Goal: Task Accomplishment & Management: Use online tool/utility

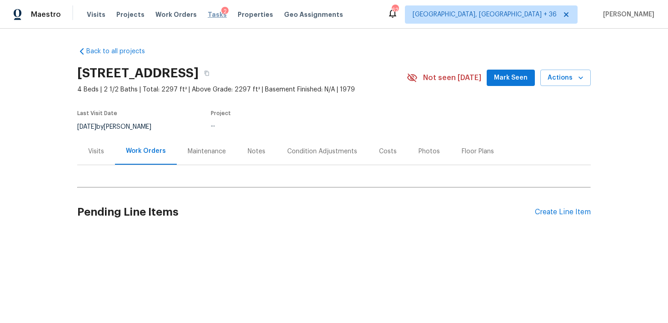
click at [210, 13] on span "Tasks" at bounding box center [217, 14] width 19 height 6
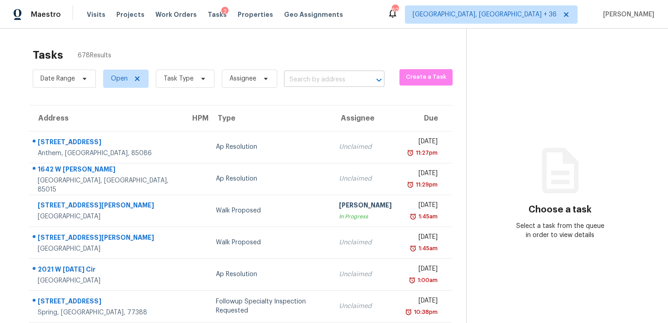
click at [299, 76] on input "text" at bounding box center [321, 80] width 75 height 14
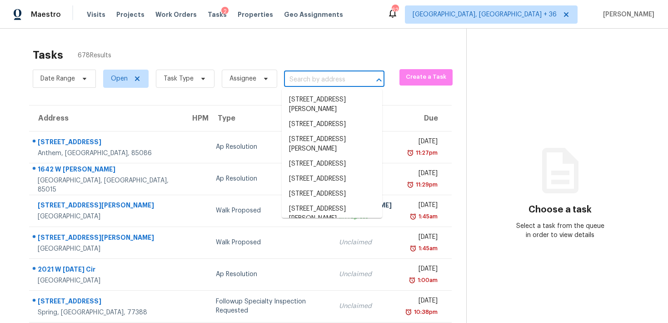
paste input "[STREET_ADDRESS]"
type input "[STREET_ADDRESS]"
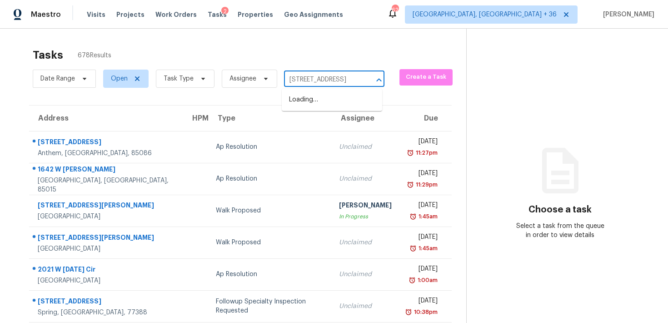
scroll to position [0, 62]
click at [307, 106] on li "[STREET_ADDRESS]" at bounding box center [332, 99] width 100 height 15
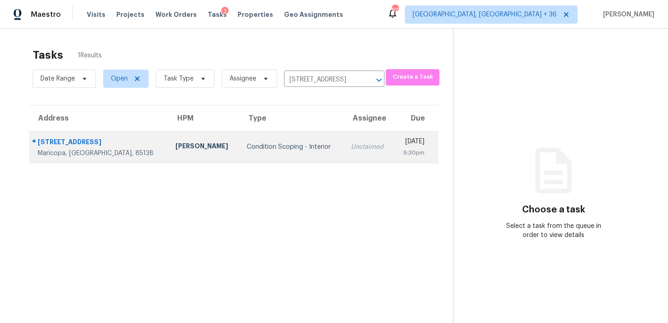
click at [351, 147] on div "Unclaimed" at bounding box center [368, 146] width 35 height 9
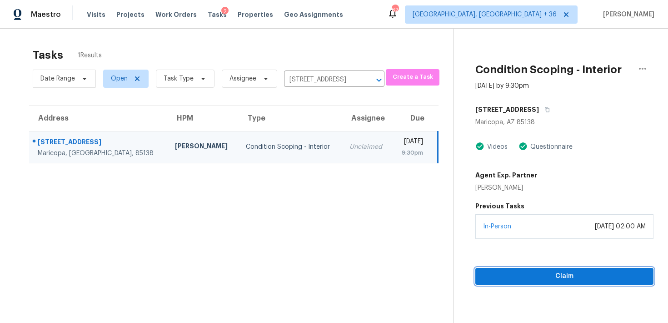
click at [504, 275] on span "Claim" at bounding box center [565, 275] width 164 height 11
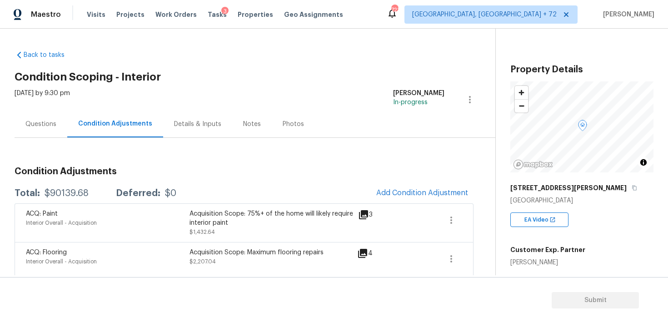
click at [64, 121] on div "Questions" at bounding box center [41, 123] width 53 height 27
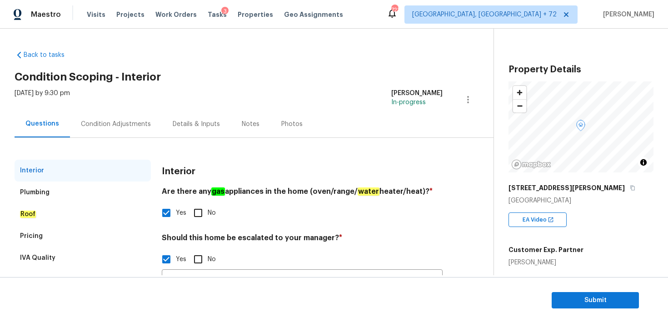
scroll to position [93, 0]
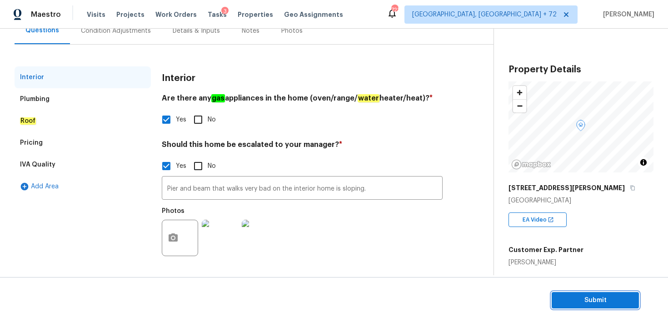
click at [560, 295] on span "Submit" at bounding box center [595, 300] width 73 height 11
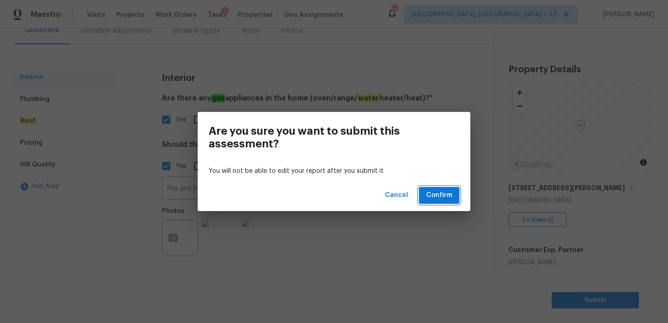
click at [441, 199] on span "Confirm" at bounding box center [439, 195] width 26 height 11
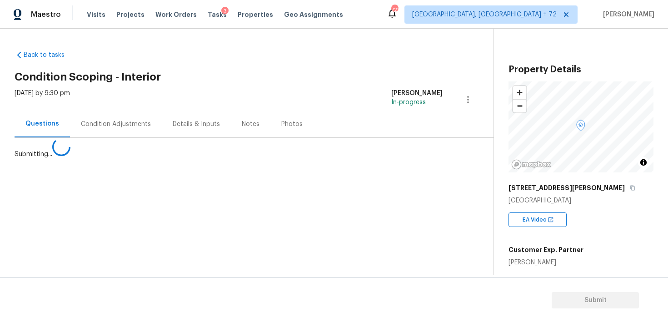
scroll to position [0, 0]
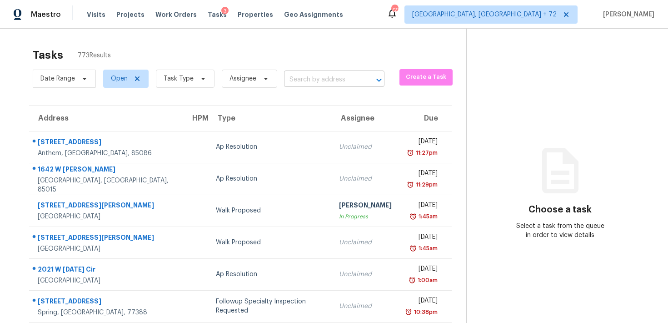
click at [294, 79] on input "text" at bounding box center [321, 80] width 75 height 14
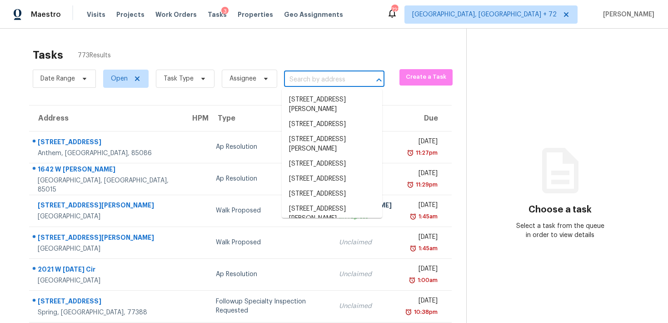
paste input "44110 W Palo Cedro Rd, Maricopa, AZ 85138"
type input "44110 W Palo Cedro Rd, Maricopa, AZ 85138"
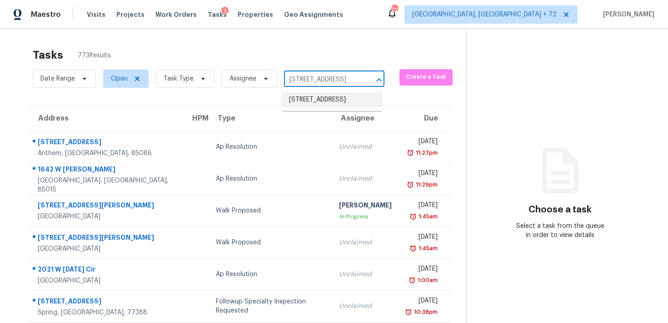
click at [305, 104] on li "44110 W Palo Cedro Rd, Maricopa, AZ 85138" at bounding box center [332, 99] width 100 height 15
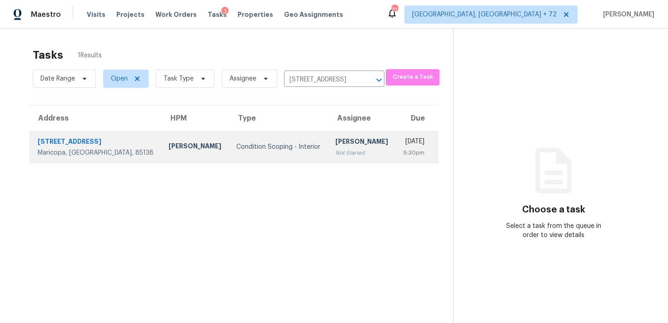
click at [335, 140] on div "[PERSON_NAME]" at bounding box center [361, 142] width 53 height 11
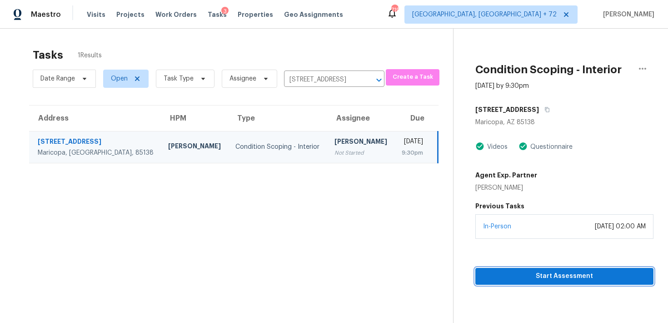
click at [497, 274] on span "Start Assessment" at bounding box center [565, 275] width 164 height 11
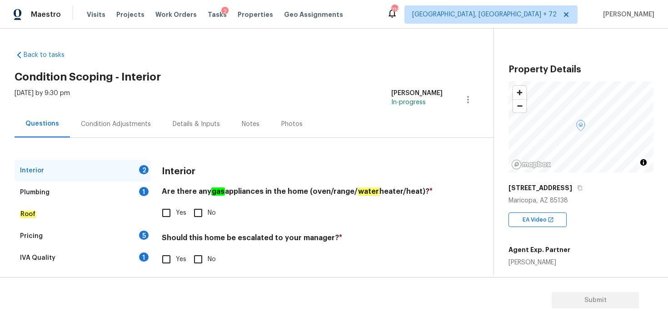
click at [200, 214] on input "No" at bounding box center [198, 212] width 19 height 19
checkbox input "true"
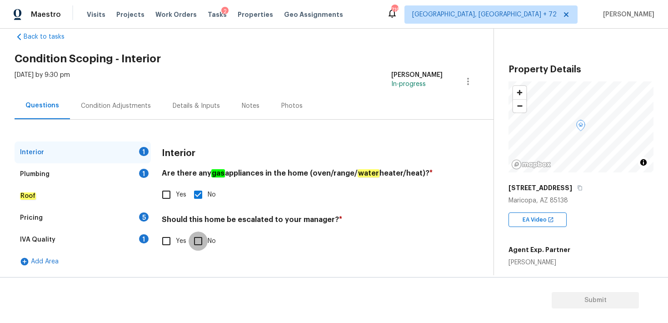
click at [197, 239] on input "No" at bounding box center [198, 240] width 19 height 19
checkbox input "true"
click at [57, 175] on div "Plumbing 1" at bounding box center [83, 174] width 136 height 22
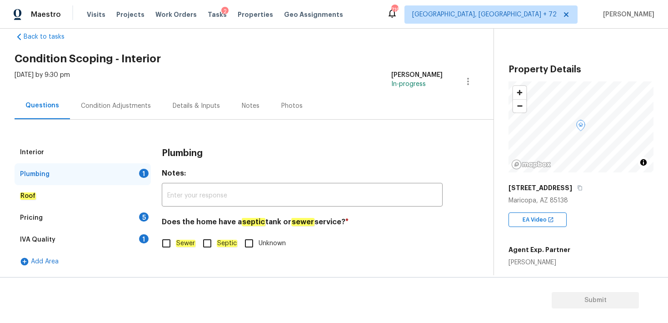
click at [167, 244] on input "Sewer" at bounding box center [166, 243] width 19 height 19
checkbox input "true"
click at [32, 220] on div "Pricing" at bounding box center [31, 217] width 23 height 9
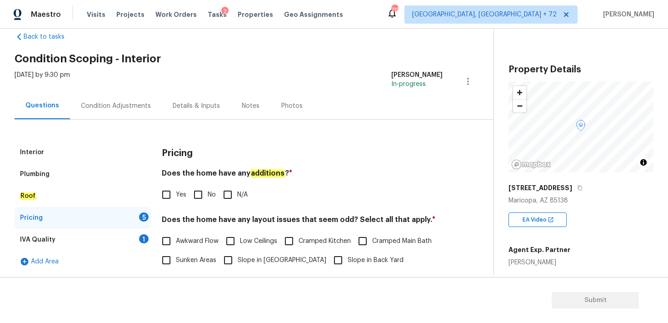
click at [32, 153] on div "Interior" at bounding box center [32, 152] width 24 height 9
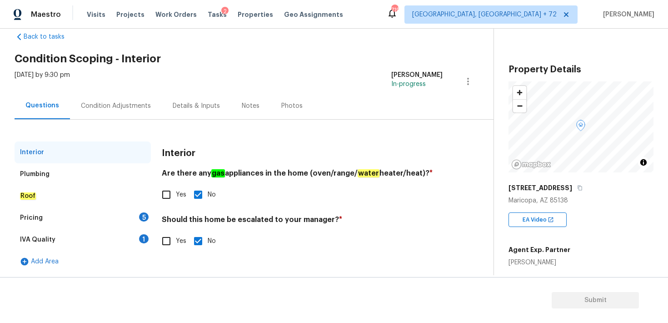
click at [44, 170] on div "Plumbing" at bounding box center [35, 174] width 30 height 9
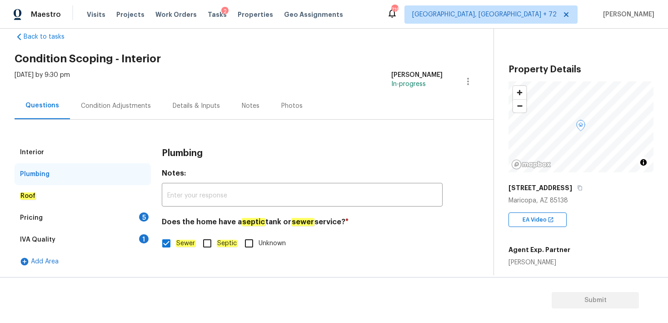
click at [39, 215] on div "Pricing" at bounding box center [31, 217] width 23 height 9
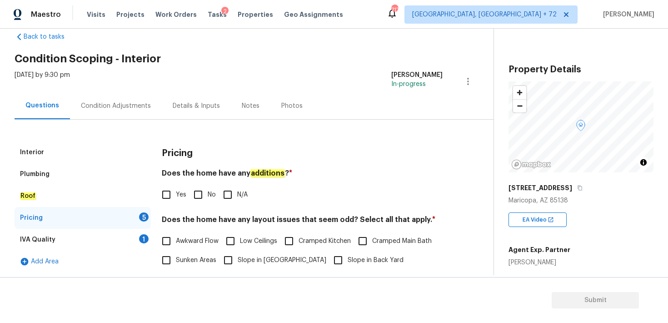
click at [200, 191] on input "No" at bounding box center [198, 194] width 19 height 19
checkbox input "true"
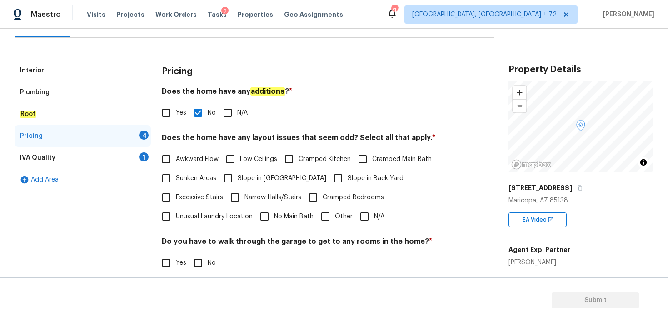
scroll to position [103, 0]
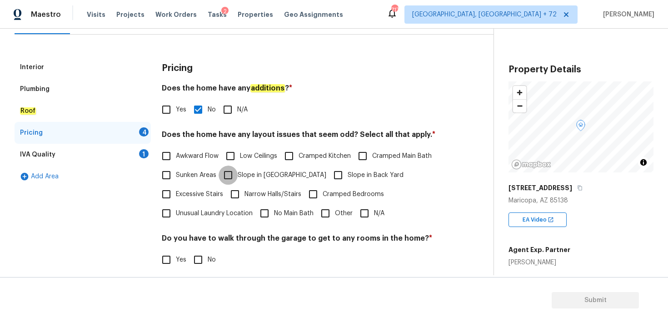
click at [232, 175] on input "Slope in [GEOGRAPHIC_DATA]" at bounding box center [228, 174] width 19 height 19
checkbox input "true"
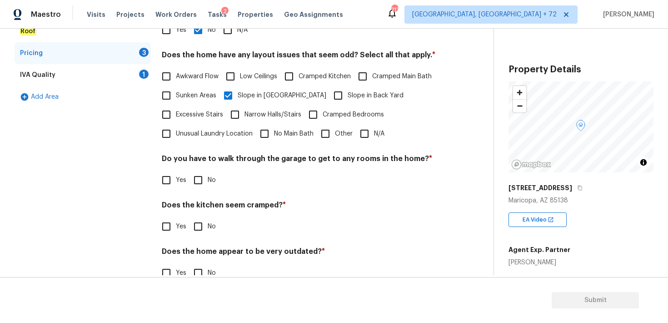
scroll to position [198, 0]
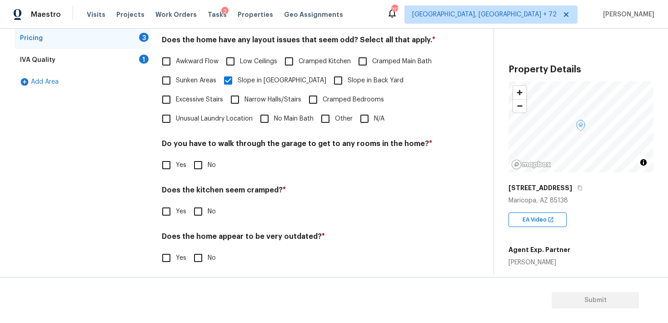
click at [198, 169] on input "No" at bounding box center [198, 164] width 19 height 19
checkbox input "true"
click at [198, 214] on input "No" at bounding box center [198, 212] width 19 height 19
checkbox input "true"
click at [202, 258] on input "No" at bounding box center [198, 257] width 19 height 19
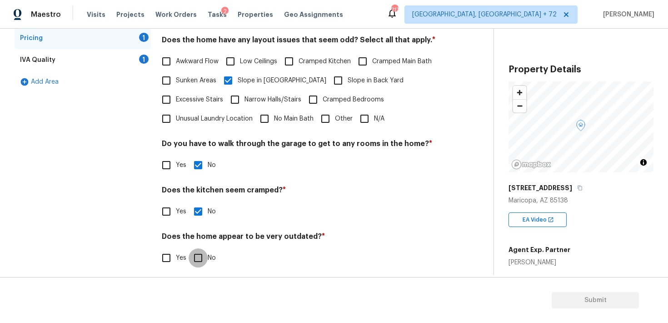
checkbox input "true"
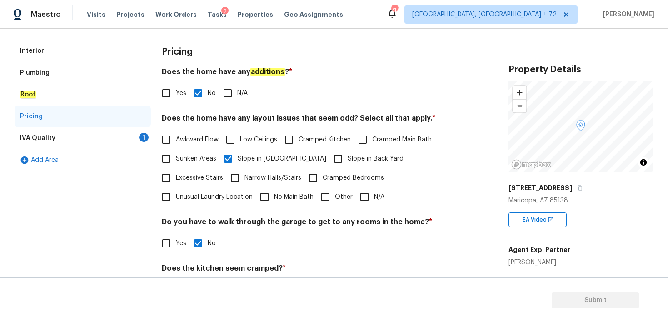
click at [57, 138] on div "IVA Quality 1" at bounding box center [83, 138] width 136 height 22
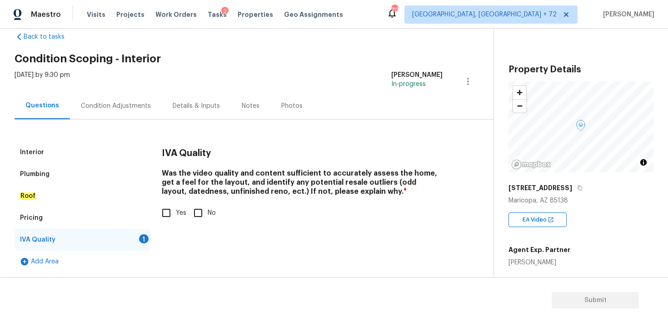
click at [167, 212] on input "Yes" at bounding box center [166, 212] width 19 height 19
checkbox input "true"
click at [44, 175] on div "Plumbing" at bounding box center [35, 174] width 30 height 9
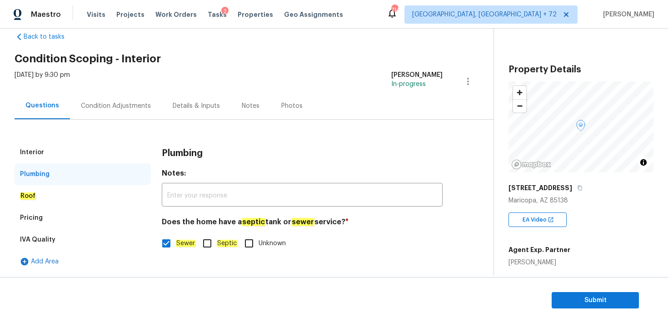
click at [41, 215] on div "Pricing" at bounding box center [31, 217] width 23 height 9
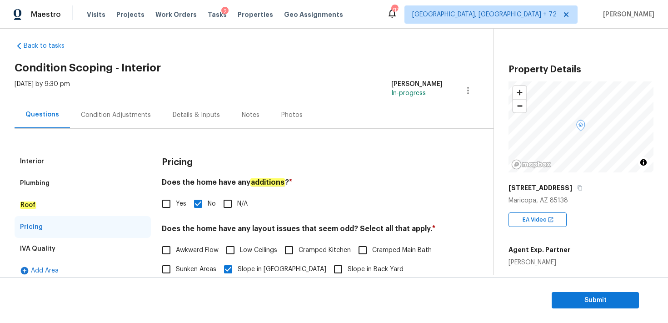
scroll to position [204, 0]
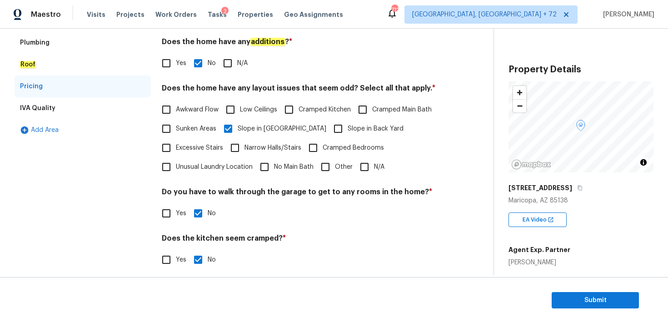
click at [52, 103] on div "IVA Quality" at bounding box center [83, 108] width 136 height 22
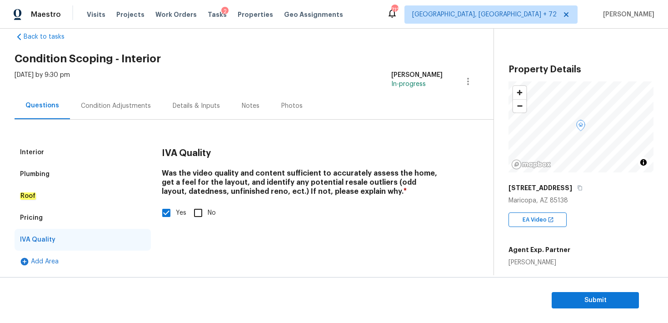
click at [125, 104] on div "Condition Adjustments" at bounding box center [116, 105] width 70 height 9
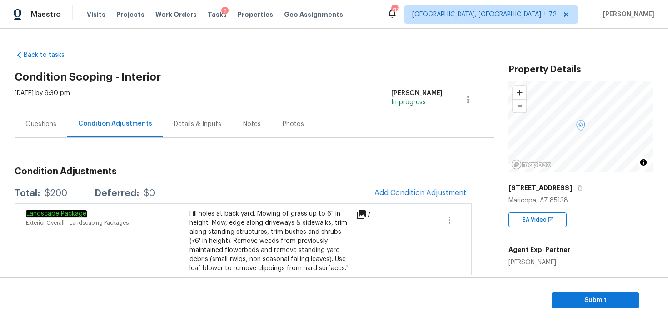
click at [370, 190] on div "Total: $200 Deferred: $0 Add Condition Adjustment" at bounding box center [243, 193] width 457 height 20
click at [389, 188] on button "Add Condition Adjustment" at bounding box center [420, 192] width 103 height 19
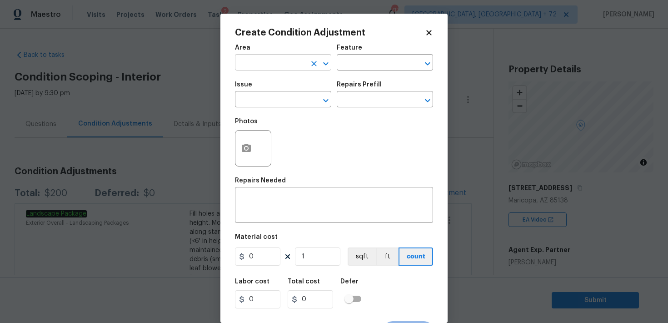
click at [259, 63] on input "text" at bounding box center [270, 63] width 71 height 14
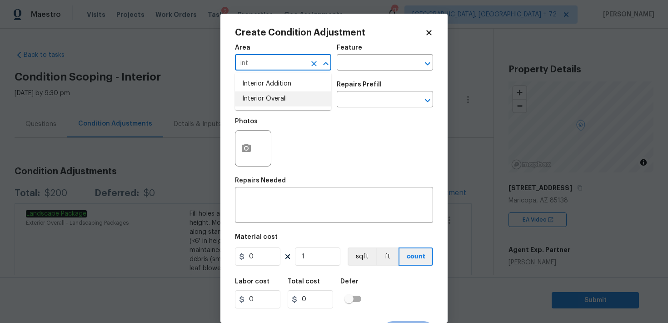
click at [269, 100] on li "Interior Overall" at bounding box center [283, 98] width 96 height 15
type input "Interior Overall"
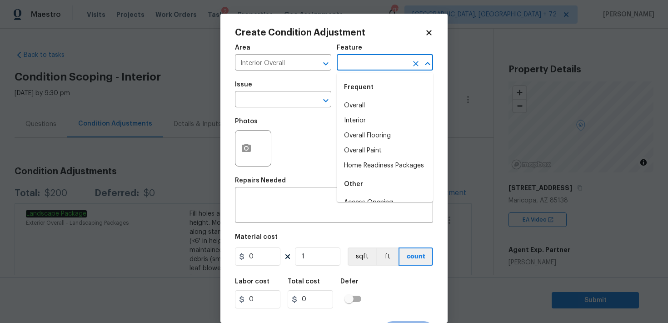
click at [367, 62] on input "text" at bounding box center [372, 63] width 71 height 14
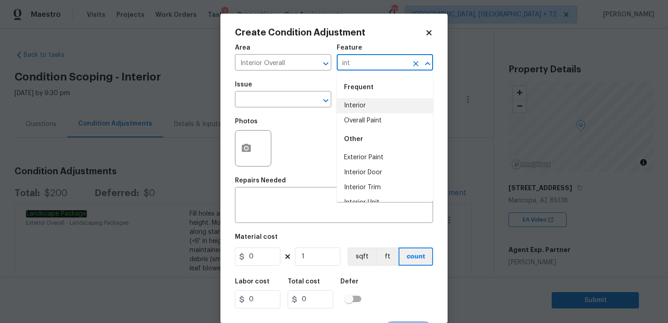
click at [362, 101] on li "Interior" at bounding box center [385, 105] width 96 height 15
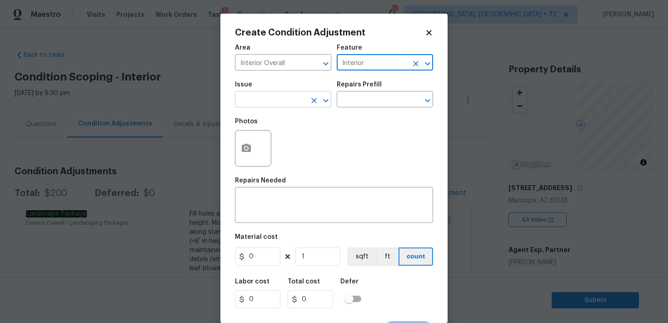
type input "Interior"
click at [267, 101] on input "text" at bounding box center [270, 100] width 71 height 14
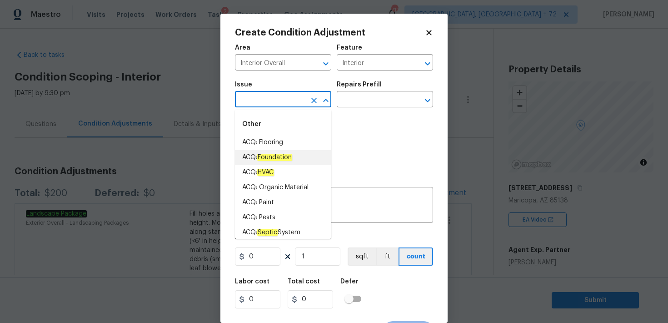
click at [275, 144] on li "ACQ: Flooring" at bounding box center [283, 142] width 96 height 15
type input "ACQ: Flooring"
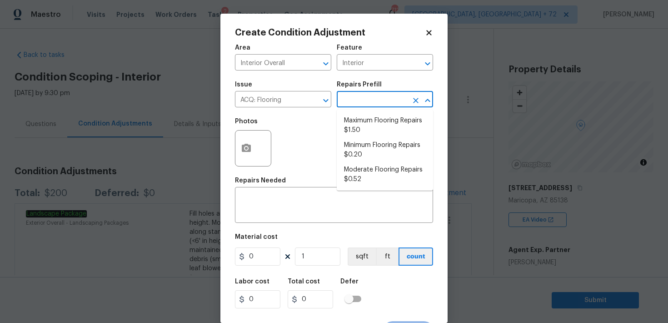
click at [355, 96] on input "text" at bounding box center [372, 100] width 71 height 14
click at [363, 128] on li "Maximum Flooring Repairs $1.50" at bounding box center [385, 125] width 96 height 25
type input "Acquisition"
type textarea "Acquisition Scope: Maximum flooring repairs"
type input "1.5"
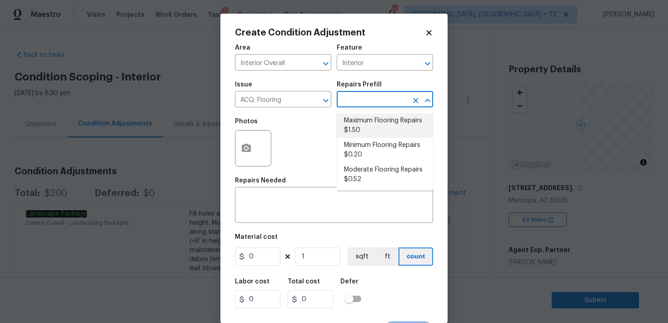
type input "1.5"
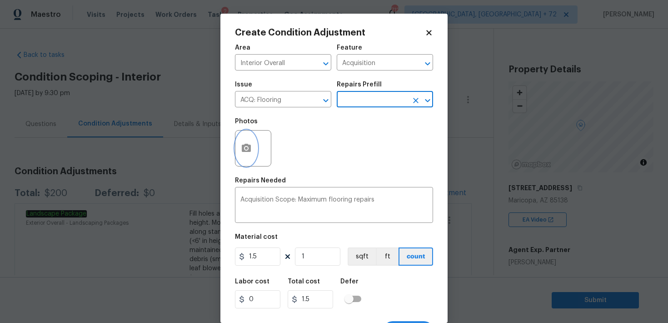
click at [253, 146] on button "button" at bounding box center [246, 147] width 22 height 35
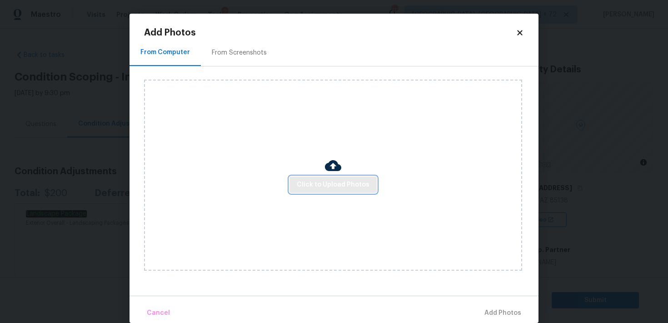
click at [334, 180] on span "Click to Upload Photos" at bounding box center [333, 184] width 73 height 11
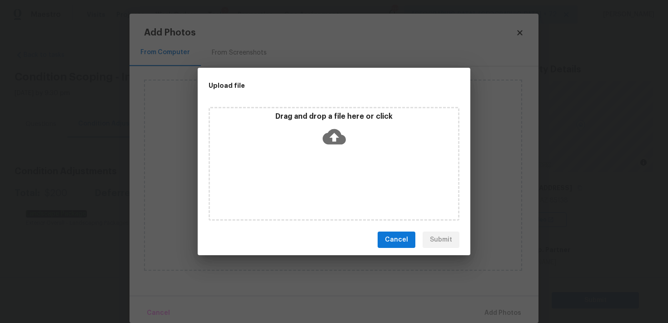
click at [339, 143] on icon at bounding box center [334, 136] width 23 height 15
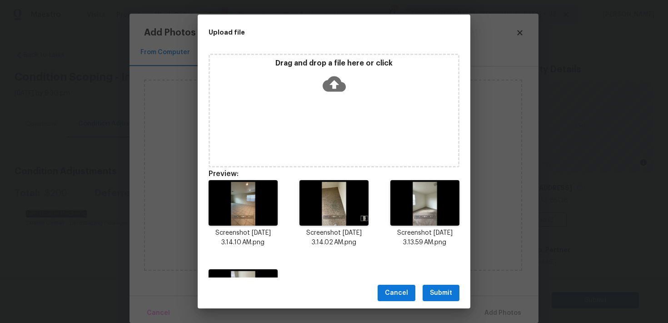
click at [440, 293] on span "Submit" at bounding box center [441, 292] width 22 height 11
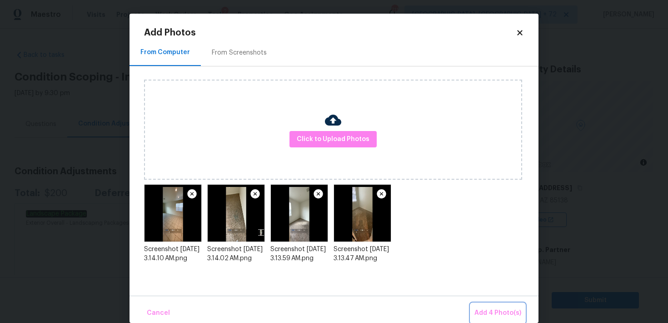
click at [504, 313] on span "Add 4 Photo(s)" at bounding box center [497, 312] width 47 height 11
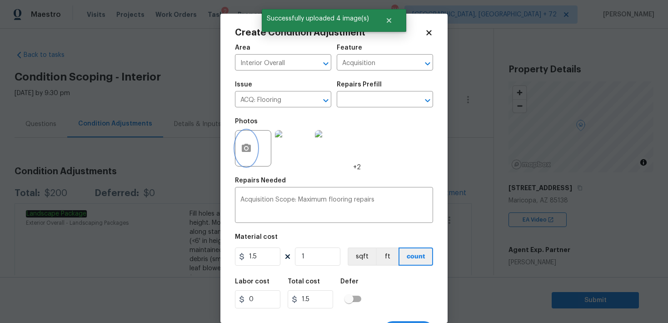
scroll to position [17, 0]
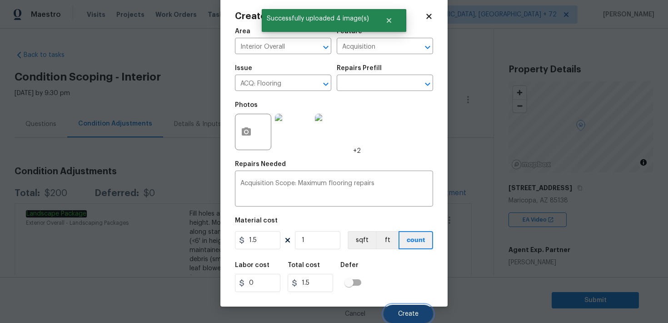
click at [404, 309] on button "Create" at bounding box center [409, 314] width 50 height 18
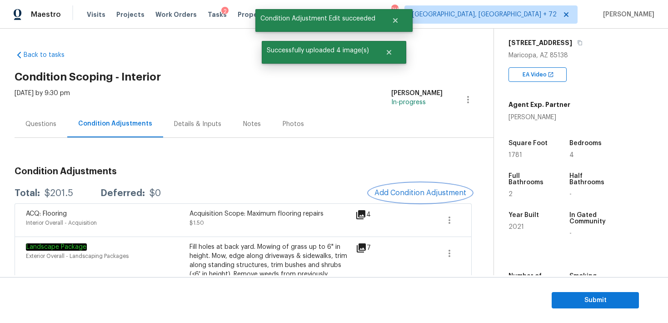
scroll to position [141, 0]
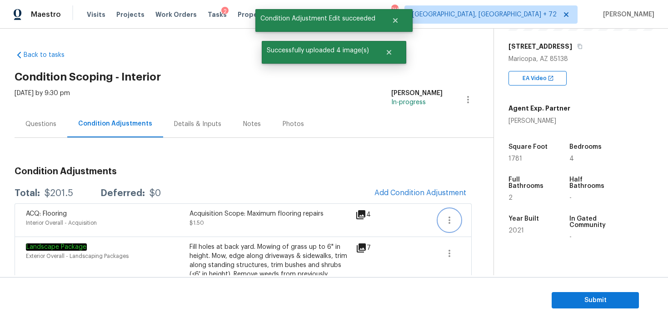
click at [447, 220] on icon "button" at bounding box center [449, 220] width 11 height 11
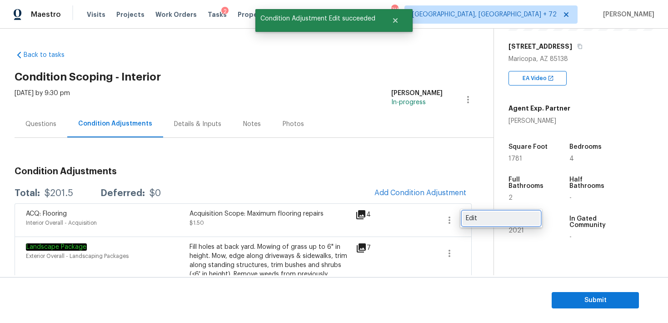
click at [468, 219] on div "Edit" at bounding box center [501, 218] width 71 height 9
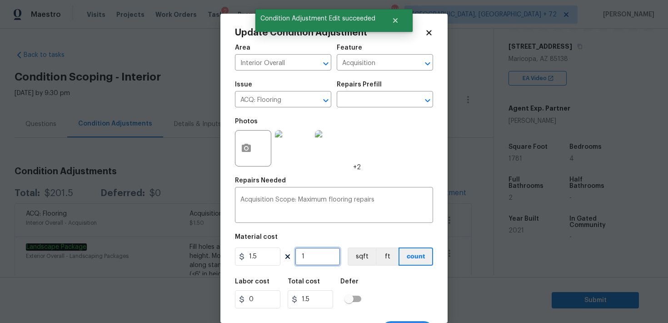
click at [314, 253] on input "1" at bounding box center [317, 256] width 45 height 18
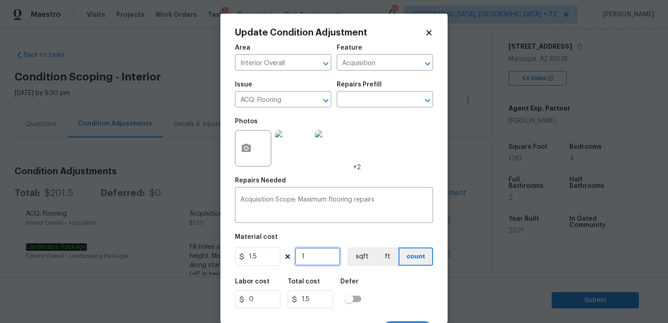
type input "17"
type input "25.5"
type input "178"
type input "267"
type input "1781"
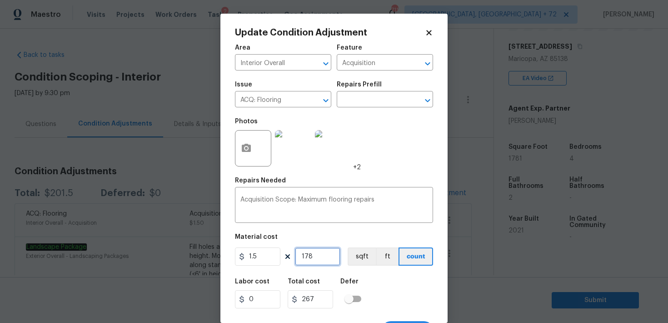
type input "2671.5"
type input "1781"
click at [372, 290] on div "Labor cost 0 Total cost 2671.5 Defer" at bounding box center [334, 293] width 198 height 41
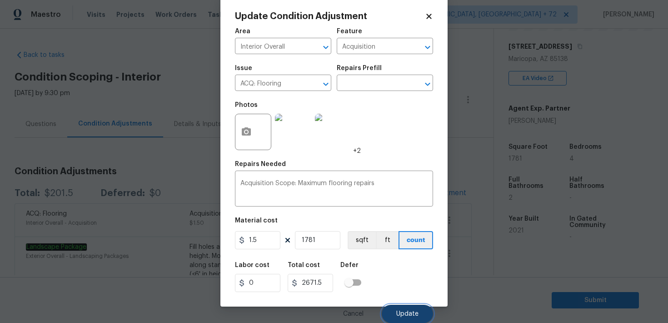
click at [403, 311] on span "Update" at bounding box center [407, 313] width 22 height 7
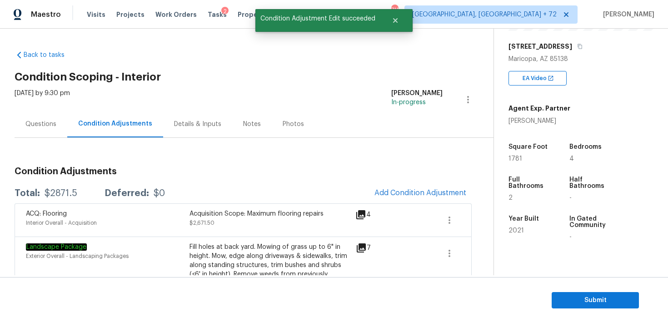
scroll to position [0, 0]
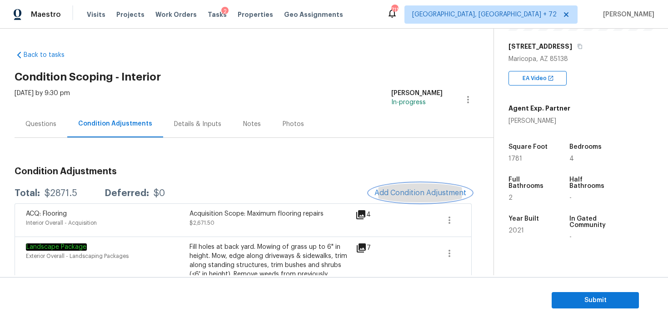
click at [392, 193] on span "Add Condition Adjustment" at bounding box center [421, 193] width 92 height 8
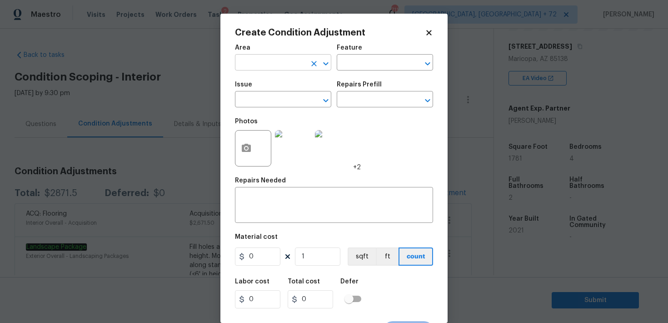
click at [265, 70] on input "text" at bounding box center [270, 63] width 71 height 14
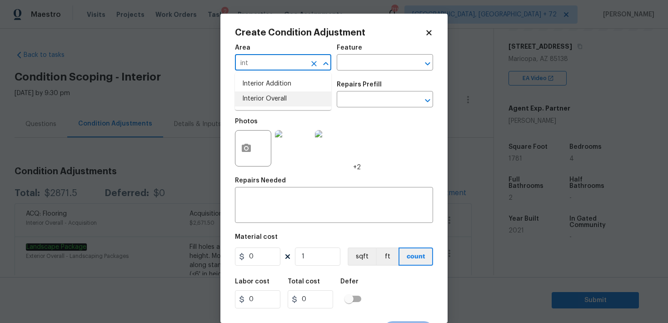
click at [260, 97] on li "Interior Overall" at bounding box center [283, 98] width 96 height 15
type input "Interior Overall"
click at [347, 61] on input "text" at bounding box center [372, 63] width 71 height 14
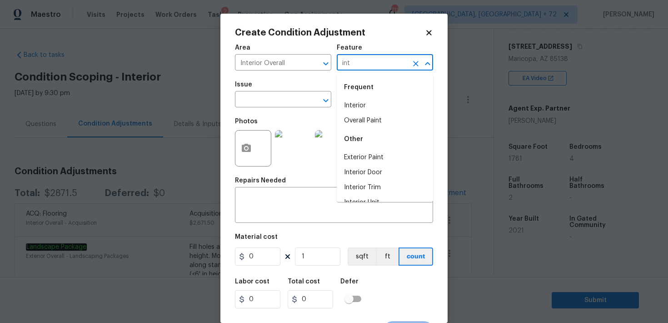
click at [361, 106] on li "Interior" at bounding box center [385, 105] width 96 height 15
type input "Interior"
click at [255, 102] on input "text" at bounding box center [270, 100] width 71 height 14
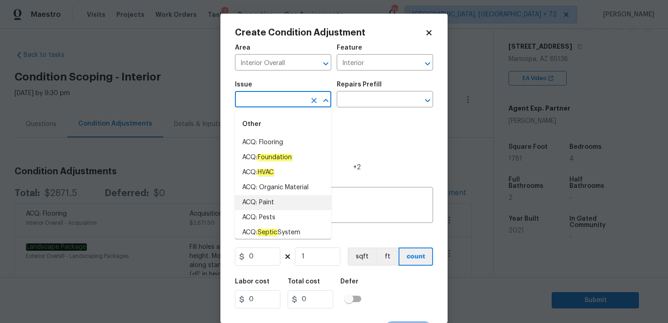
click at [272, 201] on li "ACQ: Paint" at bounding box center [283, 202] width 96 height 15
type input "ACQ: Paint"
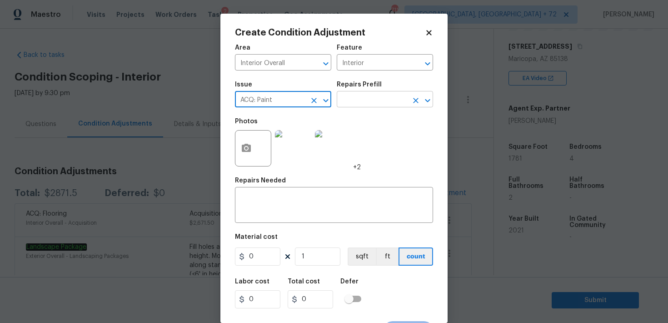
click at [359, 103] on input "text" at bounding box center [372, 100] width 71 height 14
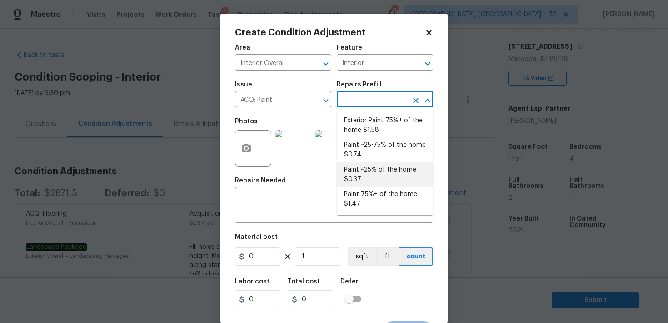
click at [373, 170] on li "Paint ~25% of the home $0.37" at bounding box center [385, 174] width 96 height 25
type input "Acquisition"
type textarea "Acquisition Scope: ~25% of the home needs interior paint"
type input "0.37"
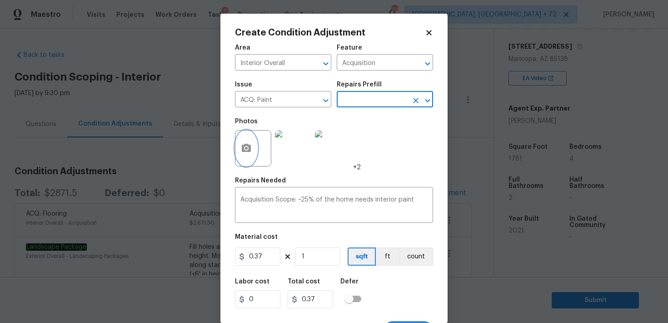
click at [248, 153] on icon "button" at bounding box center [246, 148] width 11 height 11
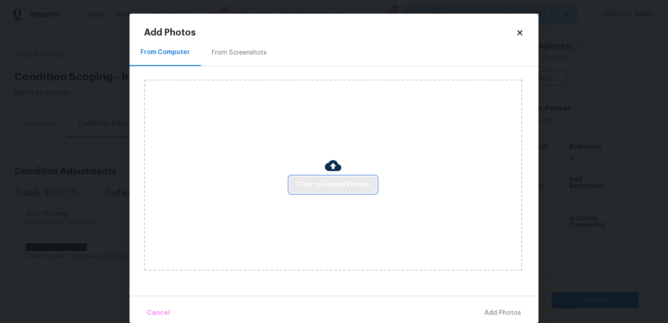
click at [331, 181] on span "Click to Upload Photos" at bounding box center [333, 184] width 73 height 11
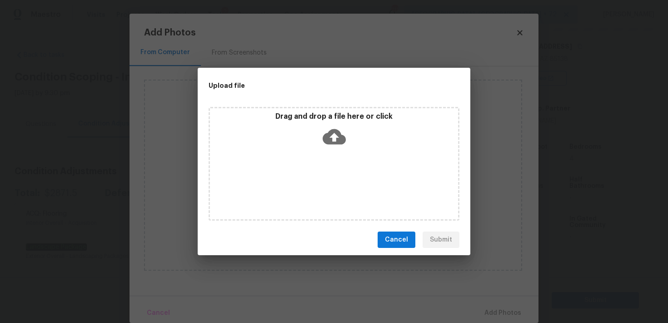
click at [333, 141] on icon at bounding box center [334, 136] width 23 height 15
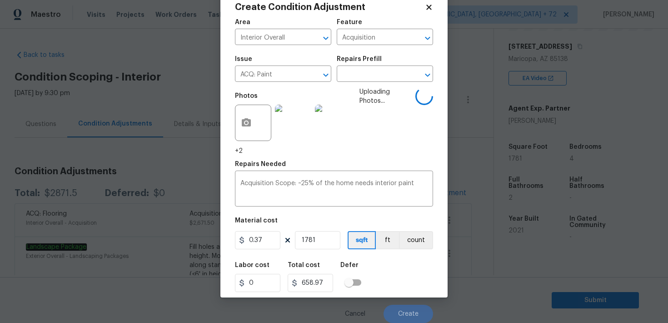
scroll to position [17, 0]
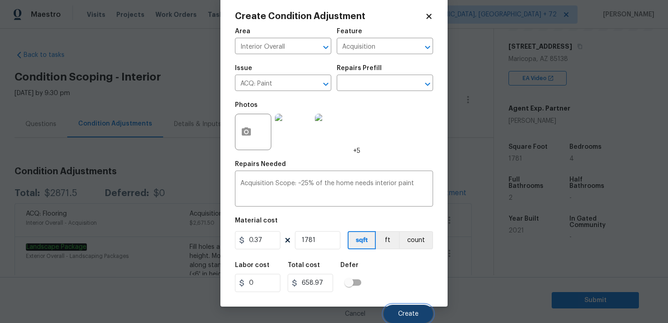
click at [408, 313] on span "Create" at bounding box center [408, 313] width 20 height 7
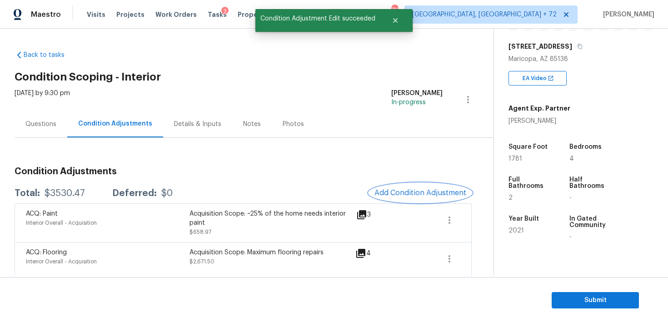
scroll to position [13, 0]
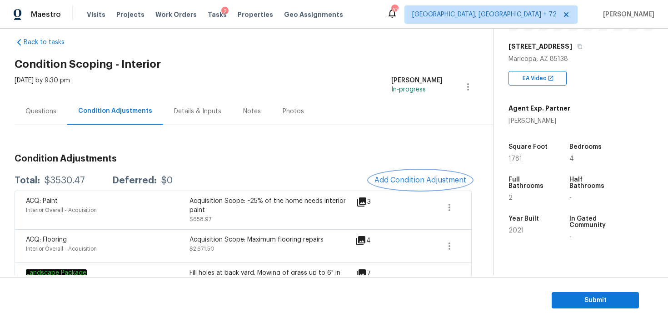
click at [411, 180] on span "Add Condition Adjustment" at bounding box center [421, 180] width 92 height 8
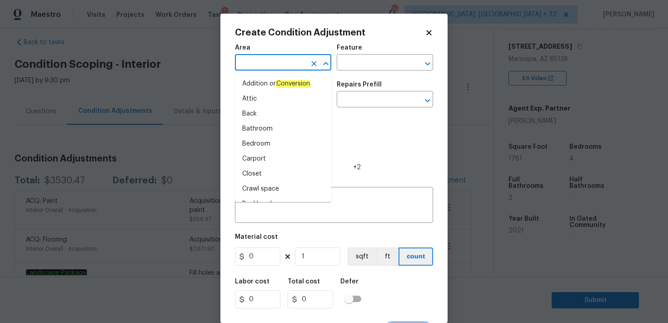
click at [277, 62] on input "text" at bounding box center [270, 63] width 71 height 14
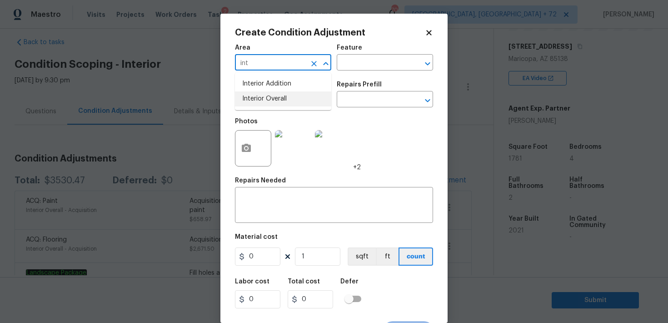
click at [268, 104] on li "Interior Overall" at bounding box center [283, 98] width 96 height 15
type input "Interior Overall"
click at [352, 63] on input "text" at bounding box center [372, 63] width 71 height 14
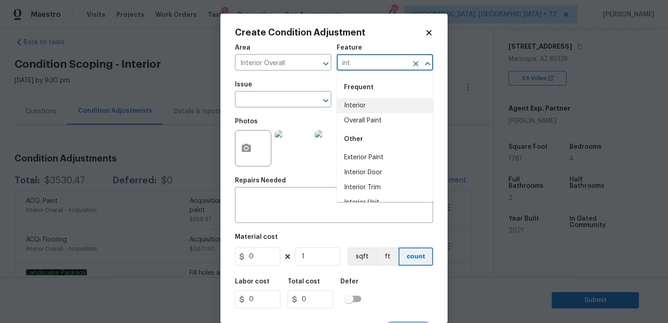
click at [351, 104] on li "Interior" at bounding box center [385, 105] width 96 height 15
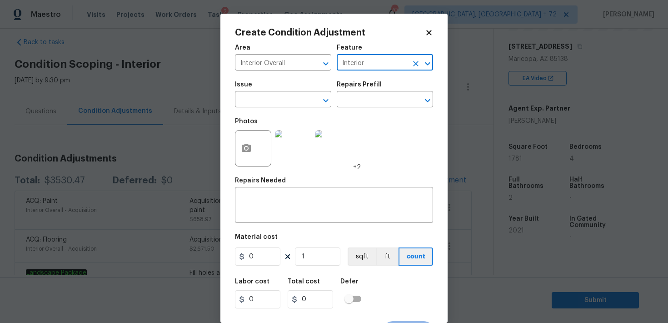
type input "Interior"
click at [267, 90] on div "Issue" at bounding box center [283, 87] width 96 height 12
click at [267, 103] on input "text" at bounding box center [270, 100] width 71 height 14
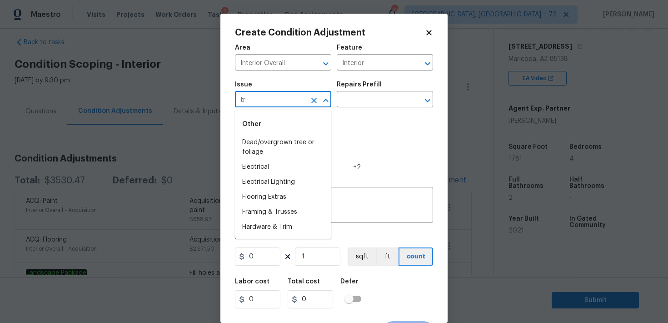
type input "t"
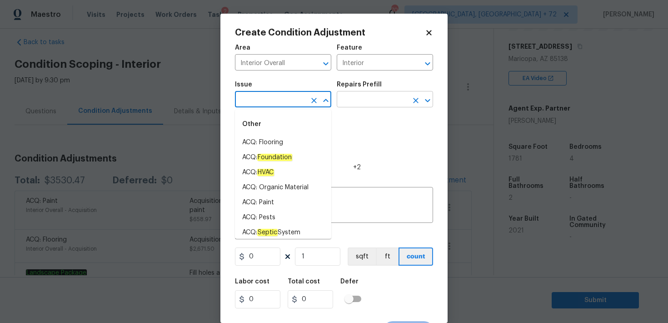
click at [379, 105] on input "text" at bounding box center [372, 100] width 71 height 14
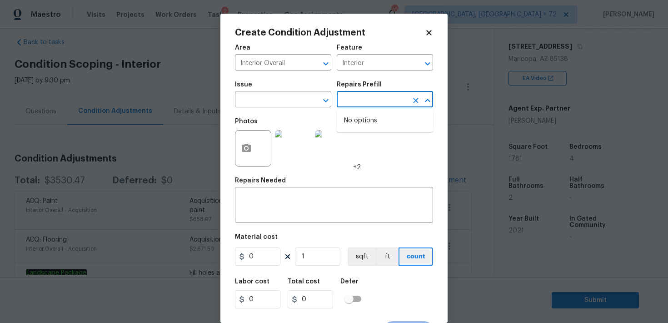
click at [399, 161] on div "Photos +2" at bounding box center [334, 142] width 198 height 59
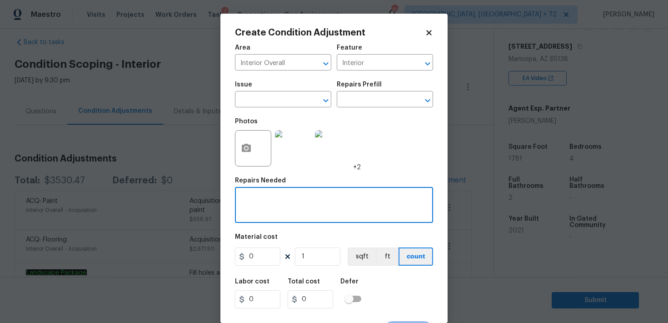
click at [259, 201] on textarea at bounding box center [333, 205] width 187 height 19
type textarea "Trash smell"
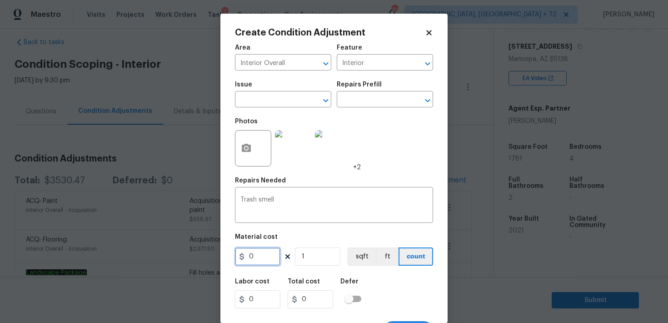
click at [263, 254] on input "0" at bounding box center [257, 256] width 45 height 18
type input "575"
click at [320, 229] on div "Area Interior Overall ​ Feature Interior ​ Issue ​ Repairs Prefill ​ Photos +2 …" at bounding box center [334, 189] width 198 height 300
click at [402, 284] on div "Labor cost 0 Total cost 575 Defer" at bounding box center [334, 293] width 198 height 41
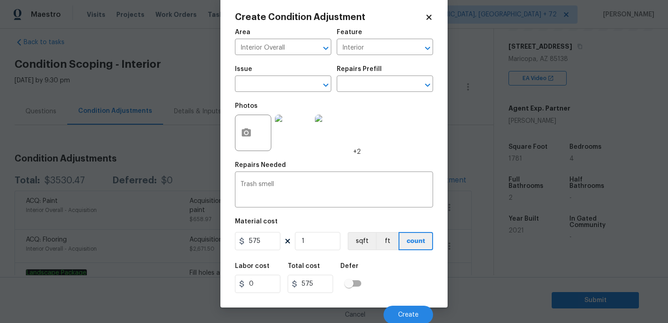
scroll to position [17, 0]
click at [403, 311] on span "Create" at bounding box center [408, 313] width 20 height 7
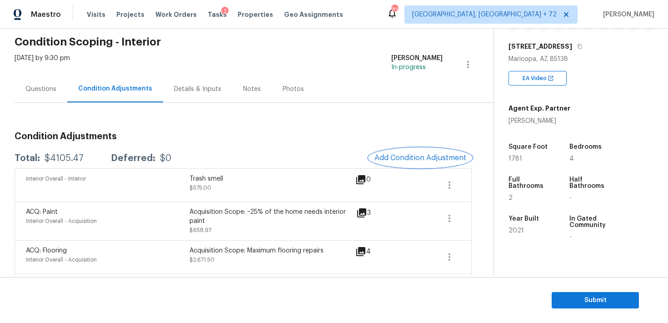
scroll to position [48, 0]
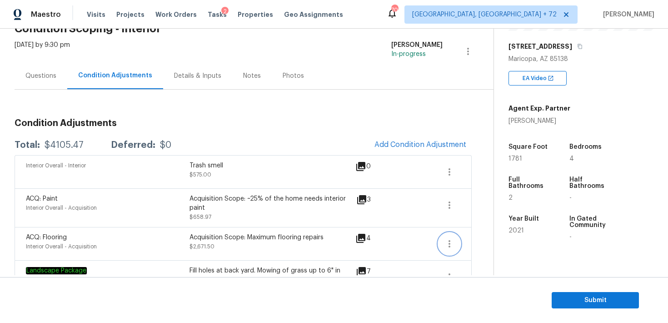
click at [450, 241] on icon "button" at bounding box center [450, 243] width 2 height 7
click at [466, 242] on div "Edit" at bounding box center [501, 242] width 71 height 9
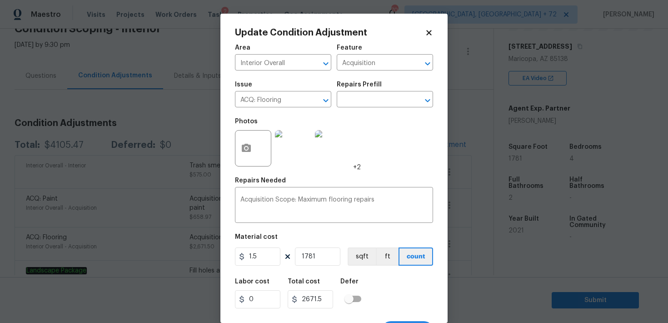
scroll to position [2, 0]
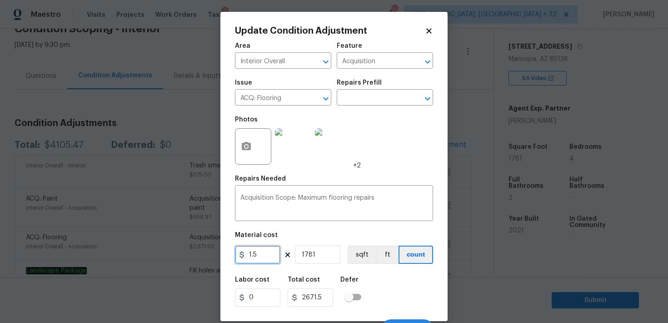
click at [261, 254] on input "1.5" at bounding box center [257, 254] width 45 height 18
type input "1300"
type input "2315300"
click at [379, 285] on div "Labor cost 0 Total cost 2315300 Defer" at bounding box center [334, 291] width 198 height 41
click at [311, 251] on input "1781" at bounding box center [317, 254] width 45 height 18
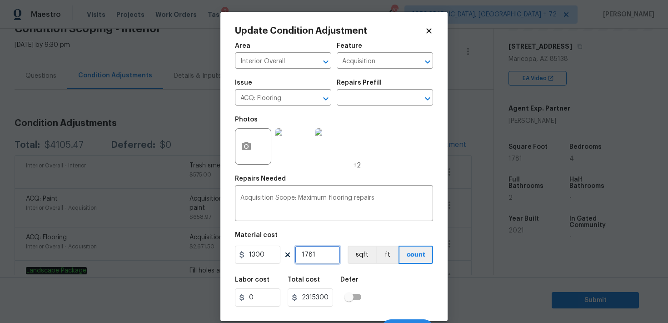
click at [311, 251] on input "1781" at bounding box center [317, 254] width 45 height 18
type input "0"
type input "1"
type input "1300"
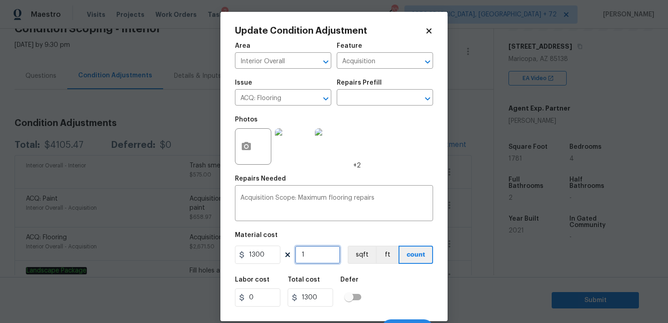
type input "1"
click at [387, 288] on div "Labor cost 0 Total cost 1300 Defer" at bounding box center [334, 291] width 198 height 41
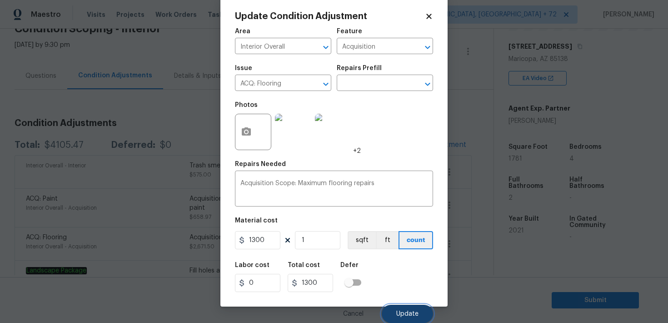
click at [404, 312] on span "Update" at bounding box center [407, 313] width 22 height 7
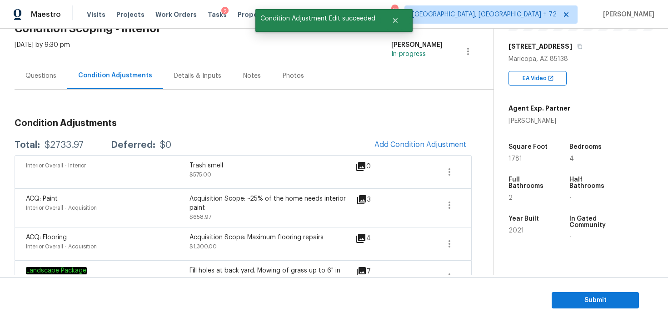
scroll to position [0, 0]
click at [389, 145] on span "Add Condition Adjustment" at bounding box center [421, 144] width 92 height 8
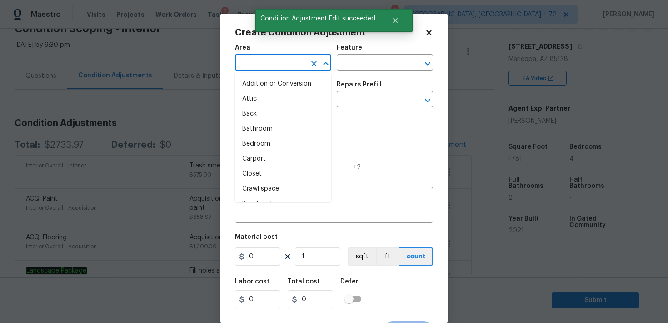
click at [280, 62] on input "text" at bounding box center [270, 63] width 71 height 14
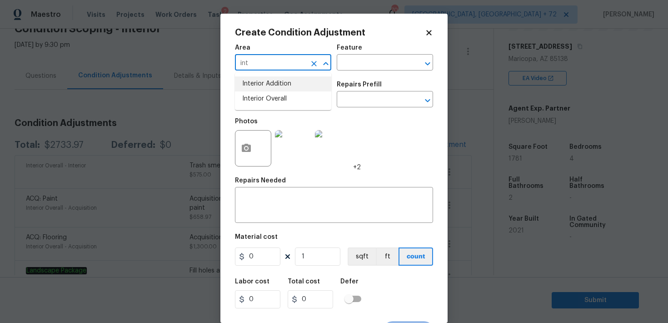
click at [282, 99] on li "Interior Overall" at bounding box center [283, 98] width 96 height 15
type input "Interior Overall"
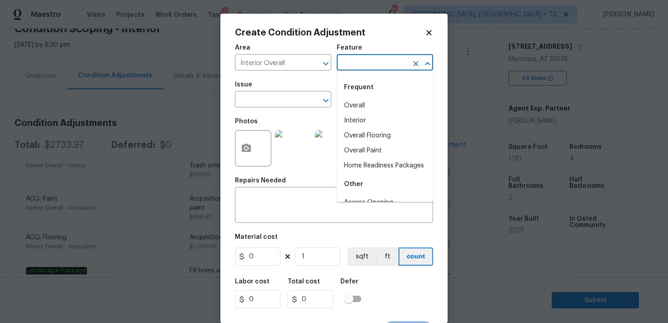
click at [355, 64] on input "text" at bounding box center [372, 63] width 71 height 14
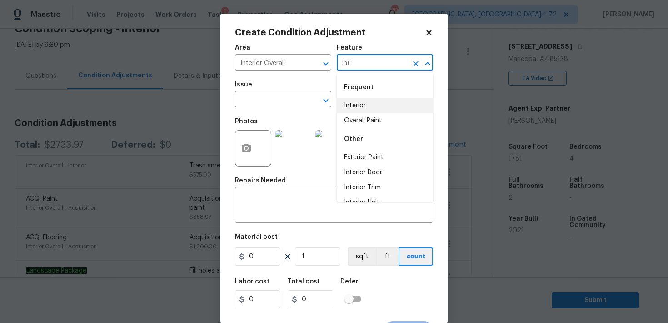
click at [354, 98] on li "Interior" at bounding box center [385, 105] width 96 height 15
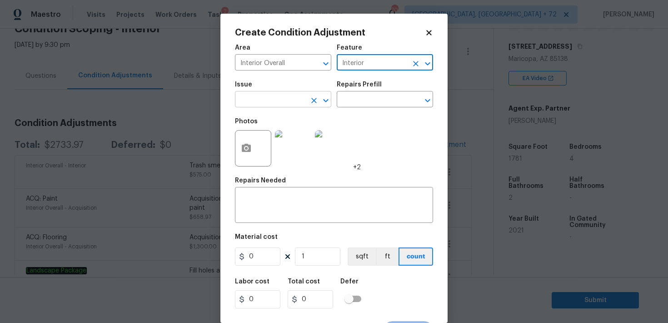
type input "Interior"
click at [276, 103] on input "text" at bounding box center [270, 100] width 71 height 14
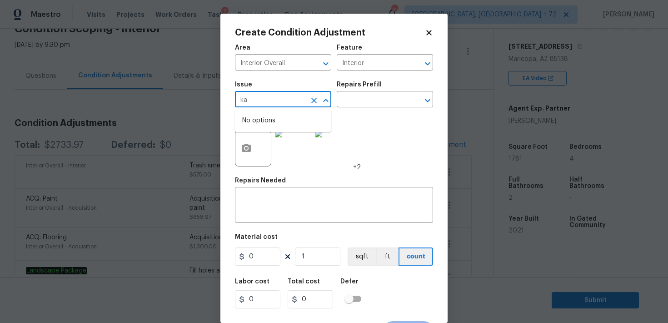
type input "k"
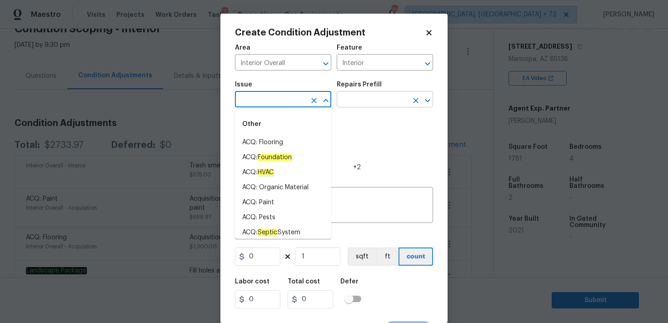
click at [373, 97] on input "text" at bounding box center [372, 100] width 71 height 14
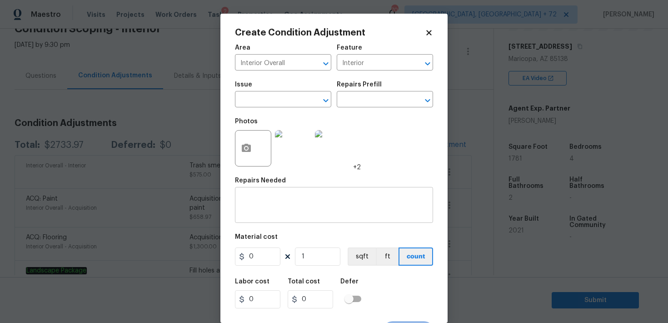
click at [273, 191] on div "x ​" at bounding box center [334, 206] width 198 height 34
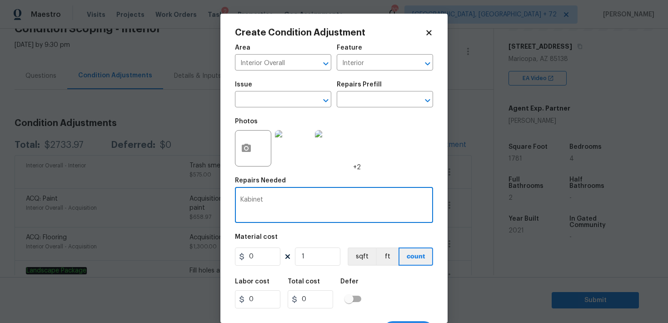
type textarea "Kabinet"
click at [403, 164] on div "Photos +2" at bounding box center [334, 142] width 198 height 59
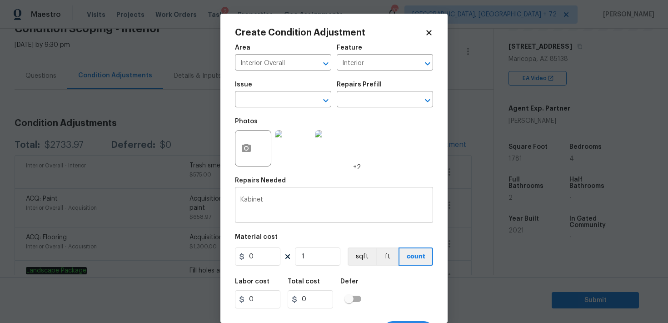
scroll to position [17, 0]
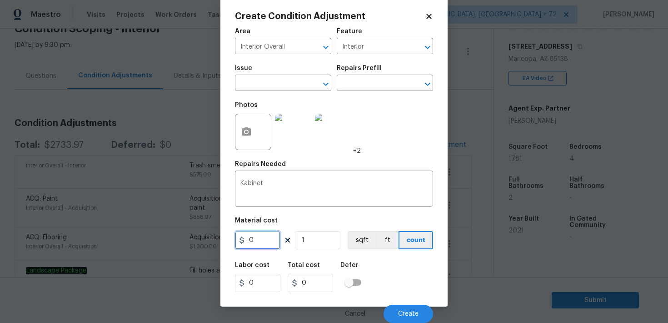
click at [257, 241] on input "0" at bounding box center [257, 240] width 45 height 18
type input "100"
click at [393, 280] on div "Labor cost 0 Total cost 100 Defer" at bounding box center [334, 276] width 198 height 41
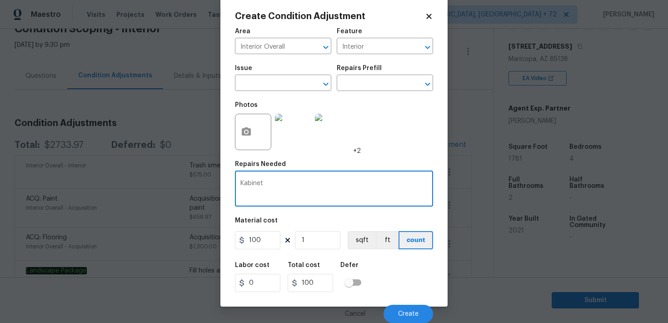
click at [246, 186] on textarea "Kabinet" at bounding box center [333, 189] width 187 height 19
type textarea "cabinet"
click at [408, 135] on div "Photos +2" at bounding box center [334, 125] width 198 height 59
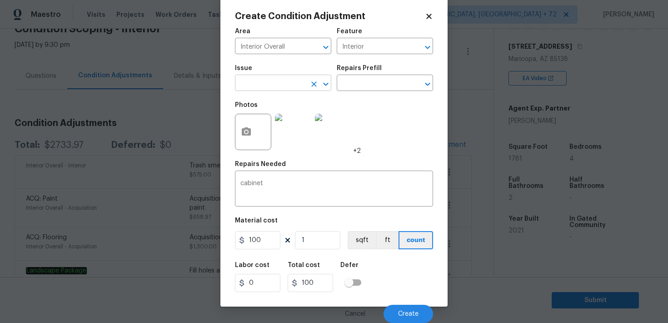
click at [262, 80] on input "text" at bounding box center [270, 84] width 71 height 14
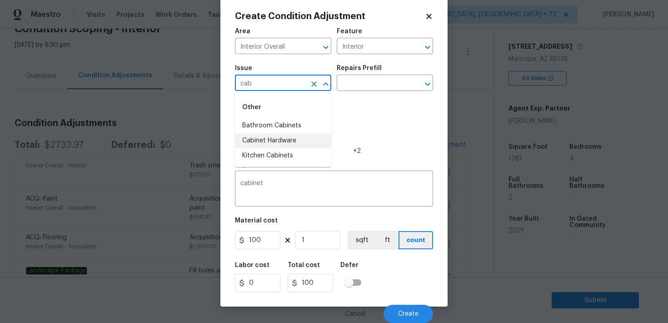
click at [267, 140] on li "Cabinet Hardware" at bounding box center [283, 140] width 96 height 15
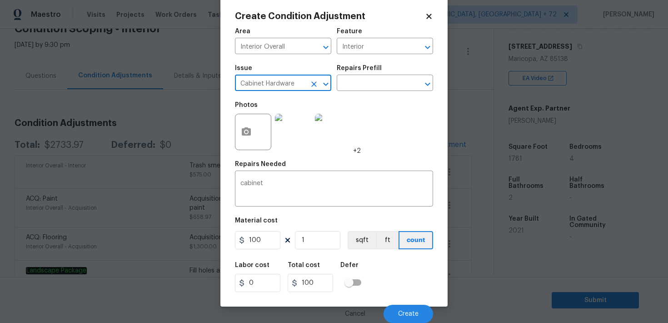
drag, startPoint x: 266, startPoint y: 83, endPoint x: 332, endPoint y: 82, distance: 66.4
click at [332, 82] on div "Issue Cabinet Hardware ​ Repairs Prefill ​" at bounding box center [334, 78] width 198 height 37
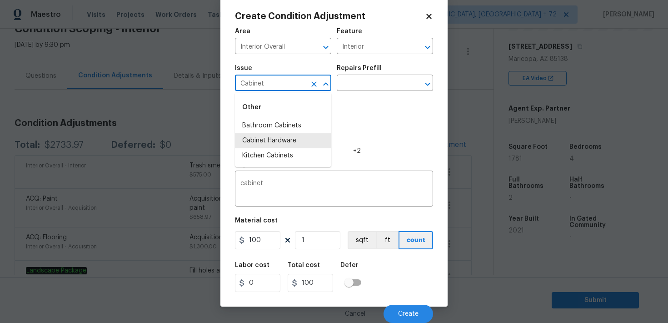
type input "Cabinet Hardware"
click at [479, 118] on body "Maestro Visits Projects Work Orders Tasks 2 Properties Geo Assignments 704 Albu…" at bounding box center [334, 161] width 668 height 323
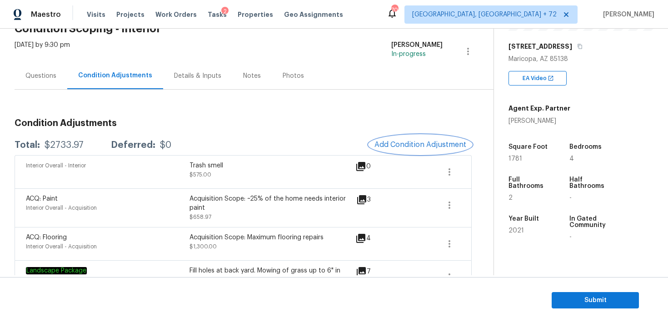
scroll to position [0, 0]
click at [413, 150] on button "Add Condition Adjustment" at bounding box center [420, 144] width 103 height 19
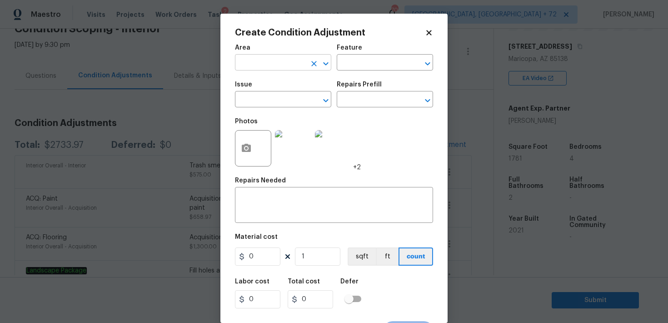
click at [272, 58] on input "text" at bounding box center [270, 63] width 71 height 14
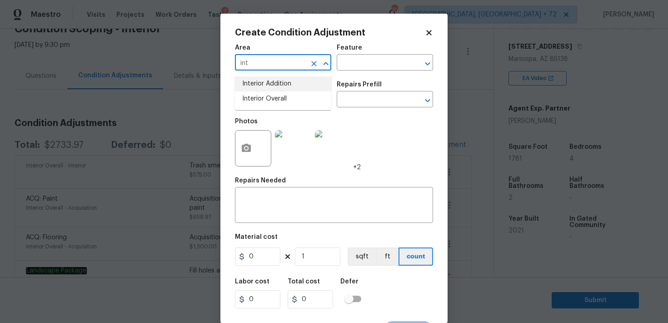
click at [262, 92] on li "Interior Overall" at bounding box center [283, 98] width 96 height 15
type input "Interior Overall"
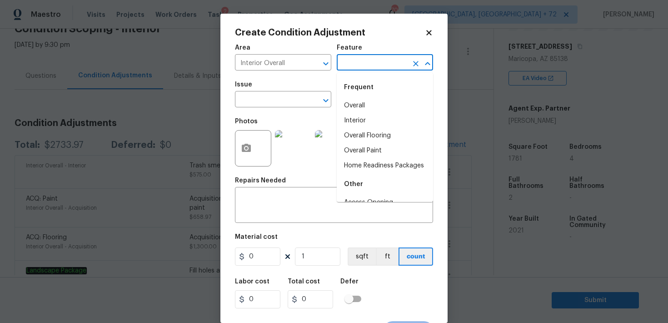
click at [369, 60] on input "text" at bounding box center [372, 63] width 71 height 14
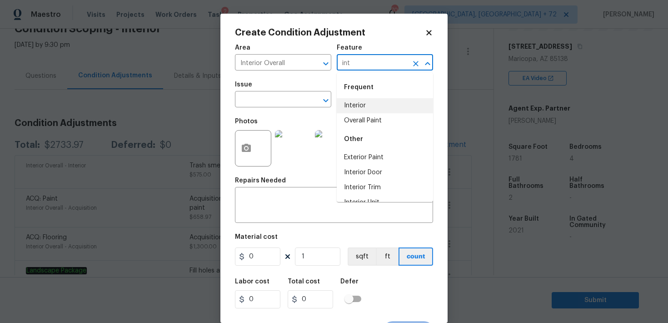
click at [360, 103] on li "Interior" at bounding box center [385, 105] width 96 height 15
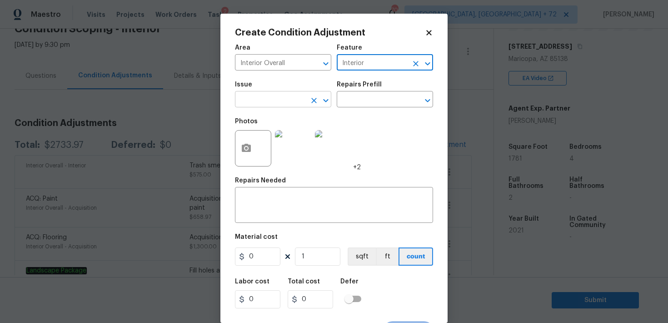
type input "Interior"
click at [255, 102] on input "text" at bounding box center [270, 100] width 71 height 14
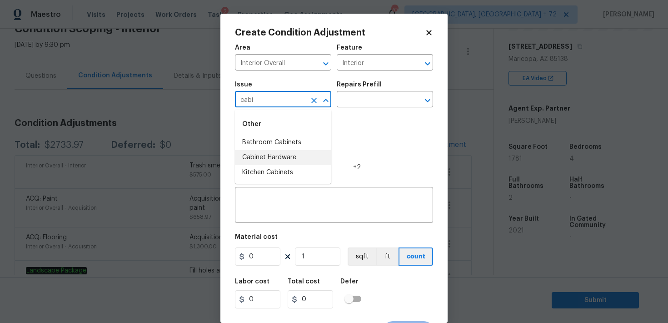
click at [267, 155] on li "Cabinet Hardware" at bounding box center [283, 157] width 96 height 15
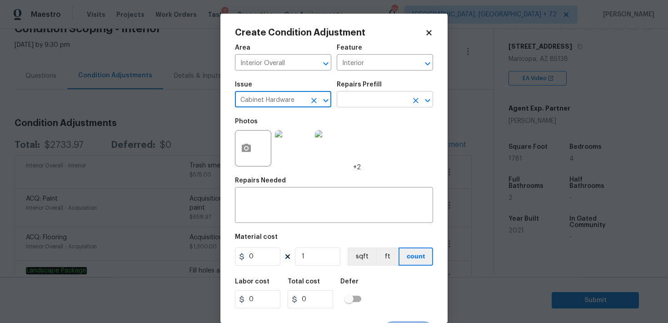
drag, startPoint x: 266, startPoint y: 99, endPoint x: 359, endPoint y: 104, distance: 92.8
click at [359, 104] on div "Issue Cabinet Hardware ​ Repairs Prefill ​" at bounding box center [334, 94] width 198 height 37
click at [348, 125] on div at bounding box center [333, 148] width 40 height 47
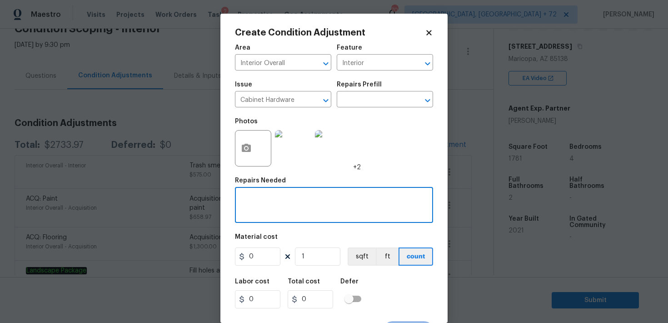
click at [264, 204] on textarea at bounding box center [333, 205] width 187 height 19
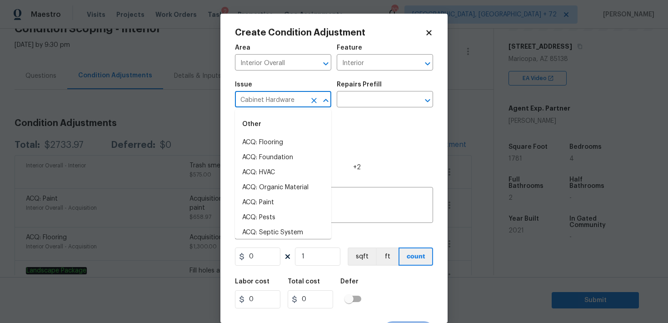
drag, startPoint x: 263, startPoint y: 101, endPoint x: 313, endPoint y: 100, distance: 49.6
click at [311, 101] on div "Cabinet Hardware ​" at bounding box center [283, 100] width 96 height 14
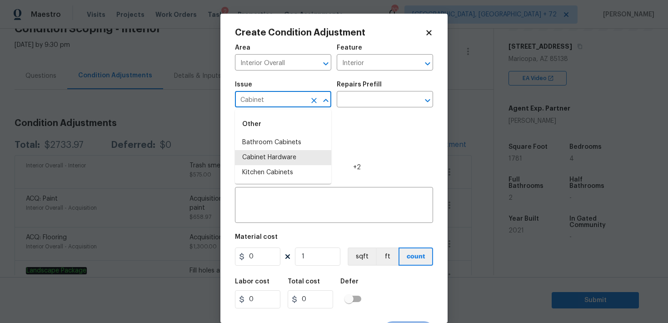
click at [253, 100] on input "Cabinet" at bounding box center [270, 100] width 71 height 14
type input "Cabinet Hardware"
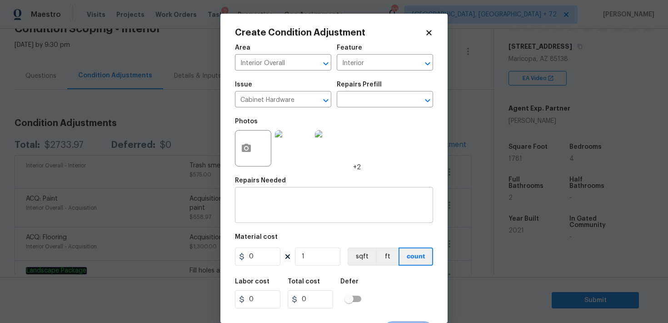
click at [253, 216] on div "x ​" at bounding box center [334, 206] width 198 height 34
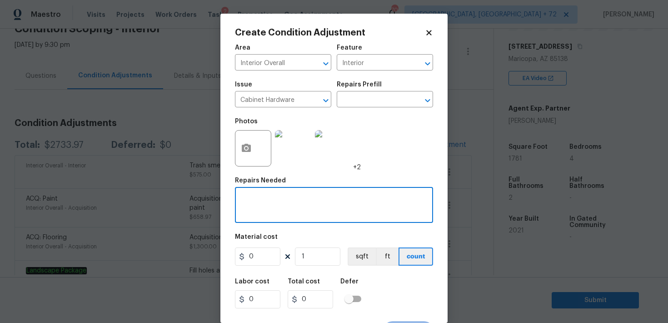
paste textarea "Cabinet"
type textarea "Cabinet"
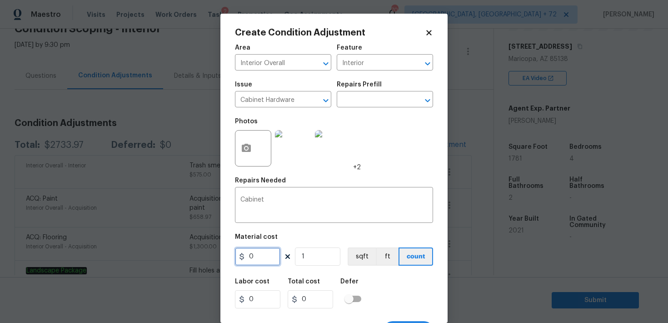
click at [255, 257] on input "0" at bounding box center [257, 256] width 45 height 18
type input "100"
click at [387, 284] on div "Labor cost 0 Total cost 100 Defer" at bounding box center [334, 293] width 198 height 41
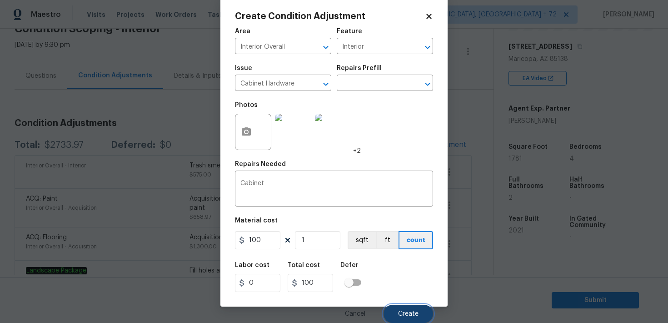
click at [409, 313] on span "Create" at bounding box center [408, 313] width 20 height 7
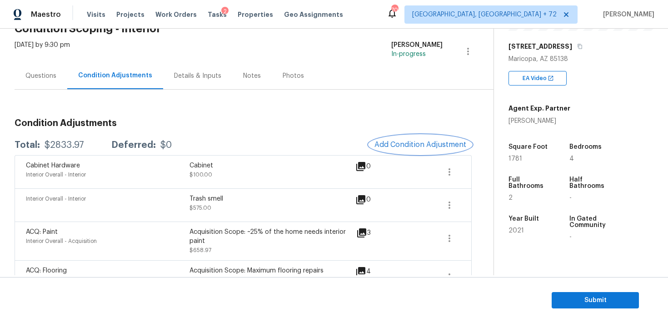
scroll to position [0, 0]
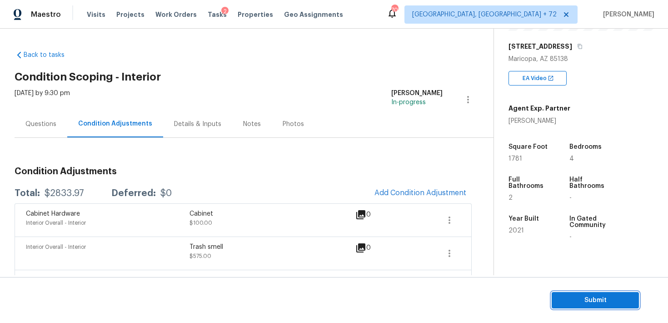
click at [575, 300] on span "Submit" at bounding box center [595, 300] width 73 height 11
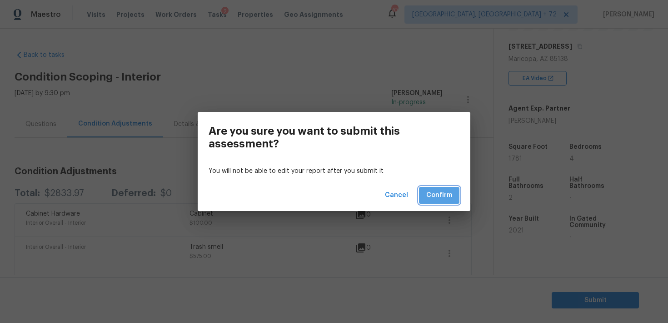
click at [441, 193] on span "Confirm" at bounding box center [439, 195] width 26 height 11
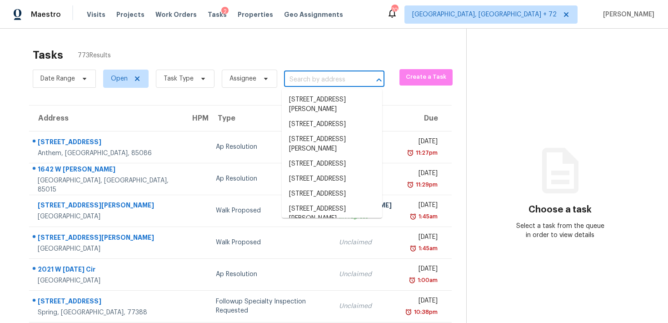
click at [333, 76] on input "text" at bounding box center [321, 80] width 75 height 14
paste input "[STREET_ADDRESS][PERSON_NAME]"
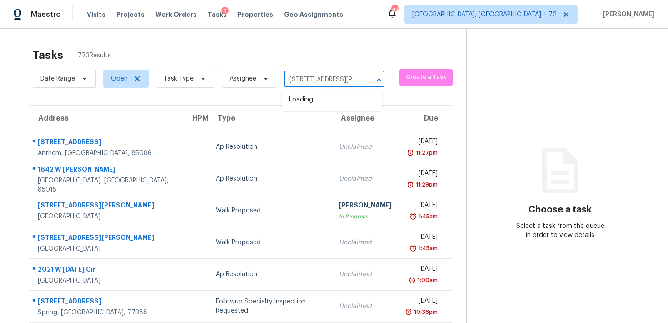
scroll to position [0, 41]
drag, startPoint x: 299, startPoint y: 79, endPoint x: 417, endPoint y: 78, distance: 118.2
click at [415, 79] on div "Date Range Open Task Type Assignee 12634 Delman Ln, Pineville, NC 28134 ​ Creat…" at bounding box center [250, 79] width 434 height 24
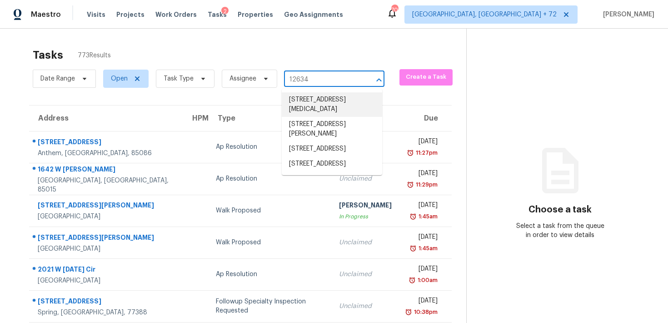
type input "12634"
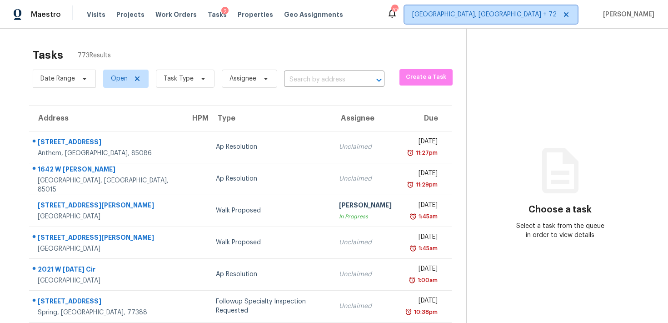
click at [507, 22] on span "Albuquerque, NM + 72" at bounding box center [491, 14] width 173 height 18
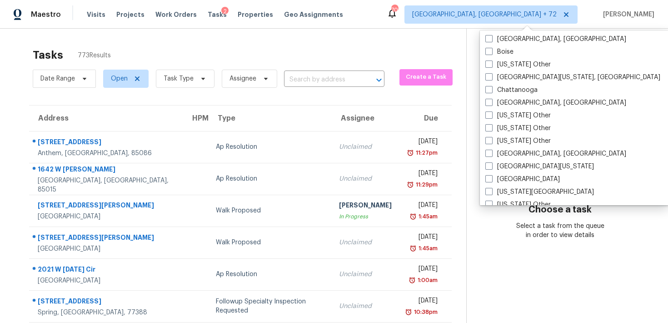
scroll to position [993, 0]
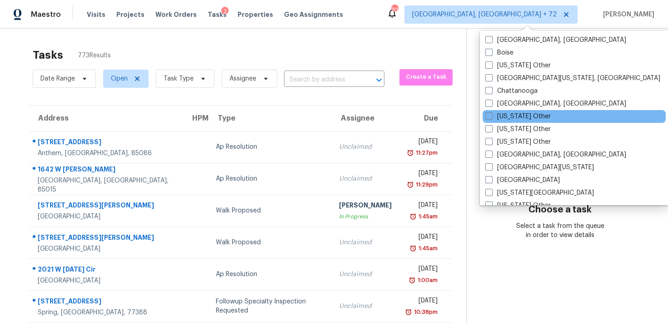
click at [484, 113] on div "Colorado Other" at bounding box center [574, 116] width 183 height 13
click at [491, 116] on span at bounding box center [488, 115] width 7 height 7
click at [491, 116] on input "Colorado Other" at bounding box center [488, 115] width 6 height 6
checkbox input "true"
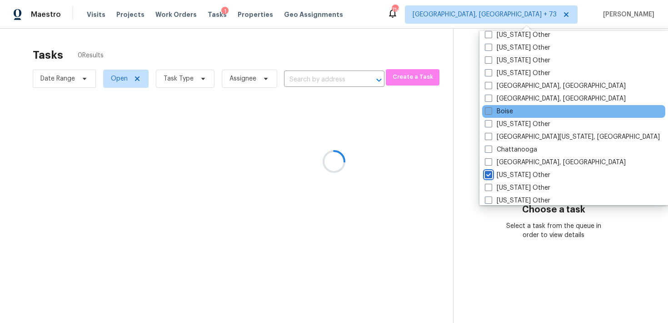
scroll to position [937, 0]
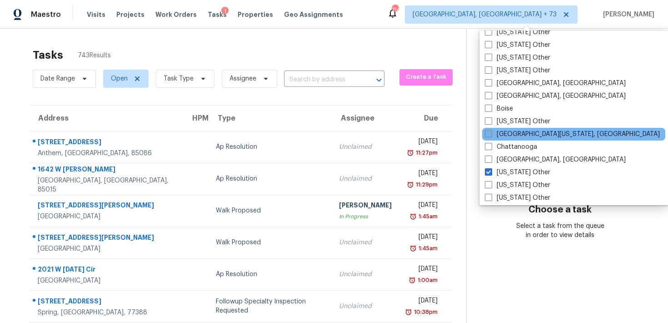
click at [489, 131] on span at bounding box center [488, 133] width 7 height 7
click at [489, 131] on input "Central California, CA" at bounding box center [488, 133] width 6 height 6
checkbox input "true"
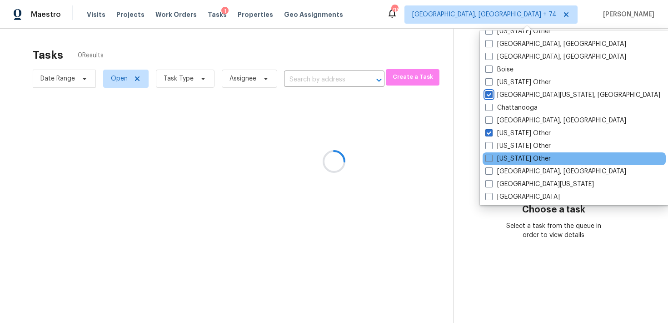
scroll to position [981, 0]
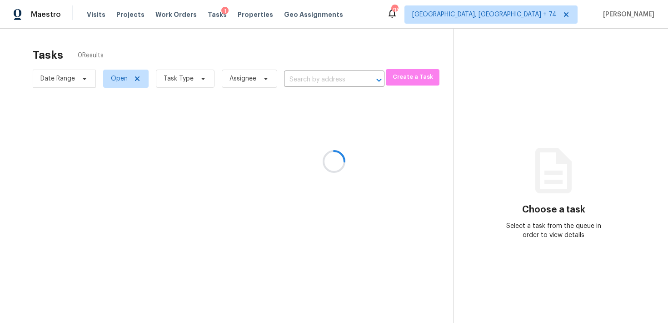
click at [607, 123] on div at bounding box center [334, 161] width 668 height 323
click at [311, 78] on div at bounding box center [334, 161] width 668 height 323
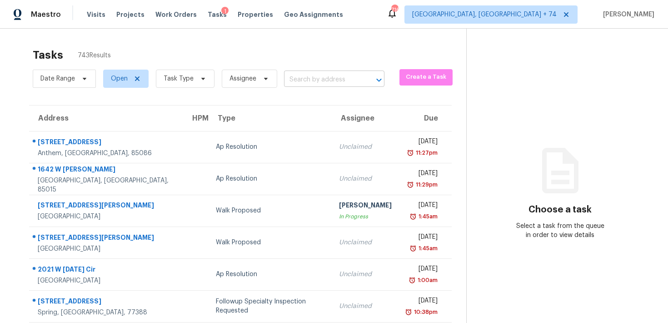
click at [302, 78] on input "text" at bounding box center [321, 80] width 75 height 14
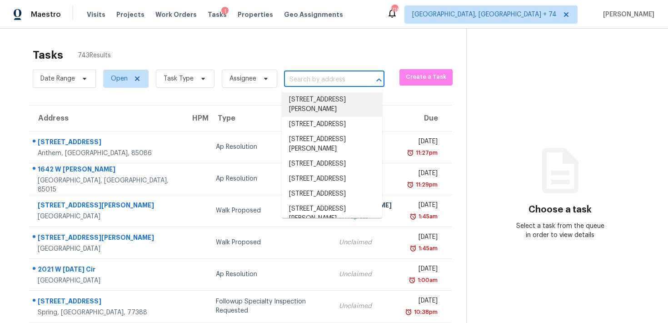
paste input "[STREET_ADDRESS][PERSON_NAME]"
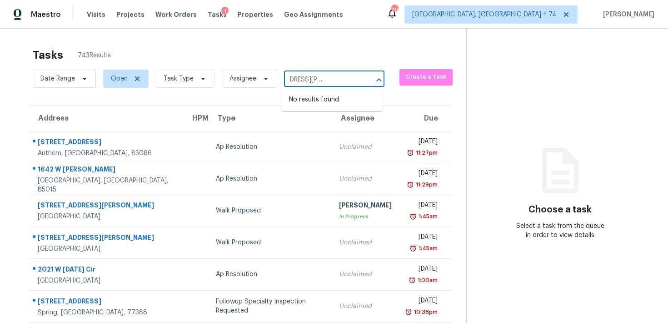
type input "[STREET_ADDRESS][PERSON_NAME]"
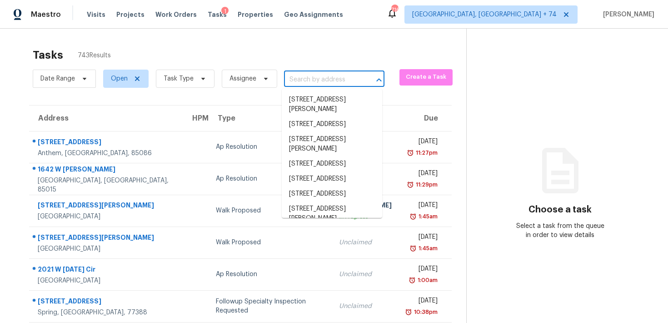
scroll to position [0, 0]
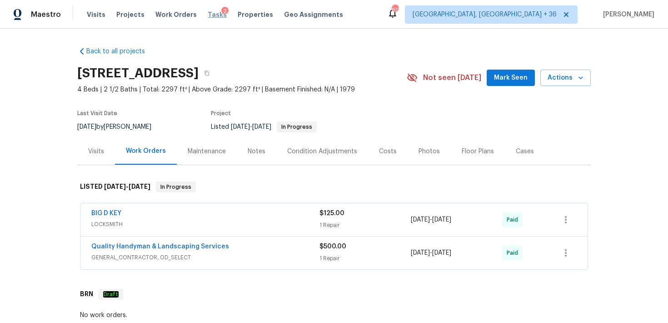
click at [208, 17] on span "Tasks" at bounding box center [217, 14] width 19 height 6
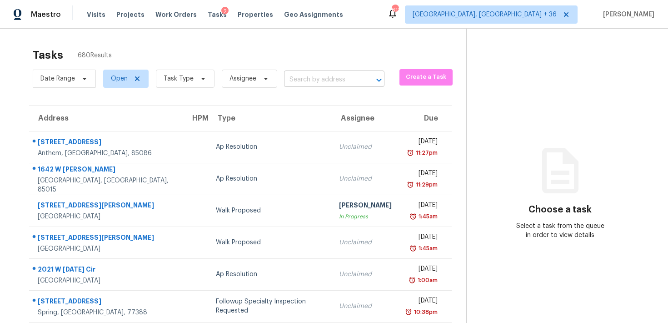
click at [300, 78] on input "text" at bounding box center [321, 80] width 75 height 14
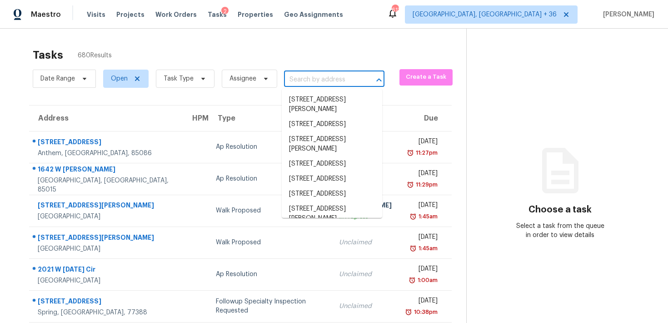
paste input "[STREET_ADDRESS][PERSON_NAME]"
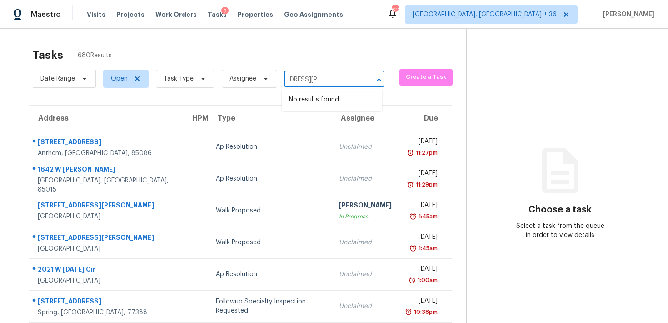
drag, startPoint x: 300, startPoint y: 78, endPoint x: 407, endPoint y: 86, distance: 108.0
click at [407, 86] on div "Date Range Open Task Type Assignee 12634 Delman Ln, Pineville, NC 28134 ​ Creat…" at bounding box center [250, 79] width 434 height 24
drag, startPoint x: 298, startPoint y: 79, endPoint x: 387, endPoint y: 64, distance: 90.3
click at [385, 74] on div "Date Range Open Task Type Assignee 12634 Delman Ln, Pineville, NC 28134 ​ Creat…" at bounding box center [250, 79] width 434 height 24
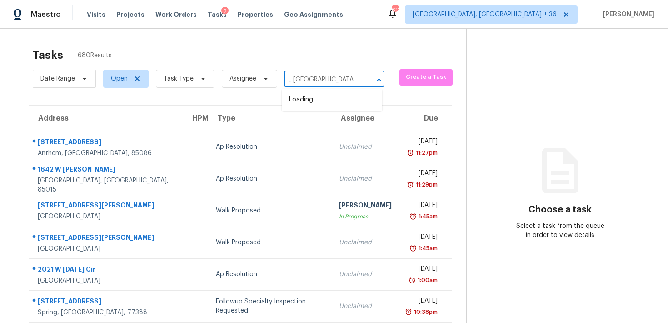
click at [334, 74] on input ", Pineville, NC 28134" at bounding box center [321, 80] width 75 height 14
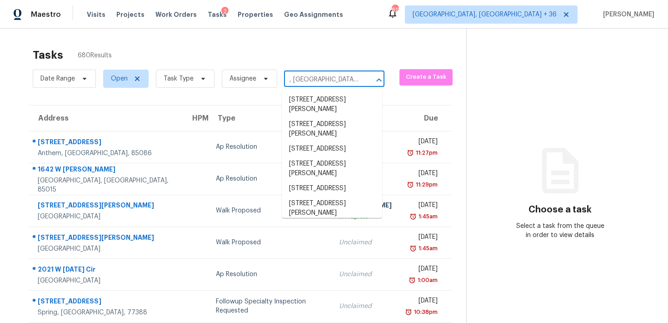
paste input "[STREET_ADDRESS][PERSON_NAME]"
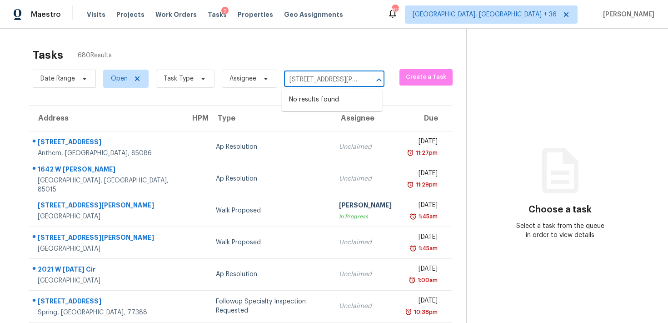
scroll to position [0, 41]
drag, startPoint x: 299, startPoint y: 80, endPoint x: 360, endPoint y: 76, distance: 61.5
click at [360, 76] on div "12634 Delman Ln, Pineville, NC 28134 ​" at bounding box center [334, 80] width 100 height 14
click at [309, 81] on input "[STREET_ADDRESS][PERSON_NAME]" at bounding box center [321, 80] width 75 height 14
drag, startPoint x: 299, startPoint y: 81, endPoint x: 376, endPoint y: 80, distance: 77.3
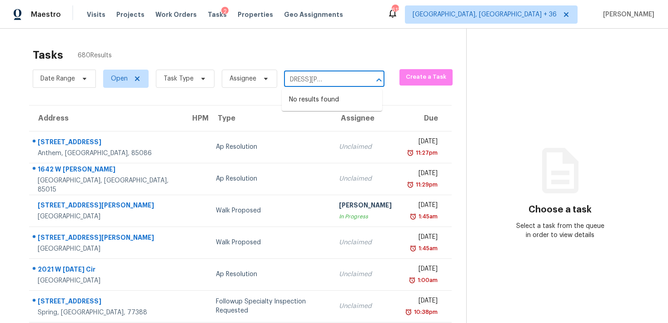
click at [376, 80] on div "12634 Delman Ln, Pineville, NC 28134 ​" at bounding box center [334, 80] width 100 height 14
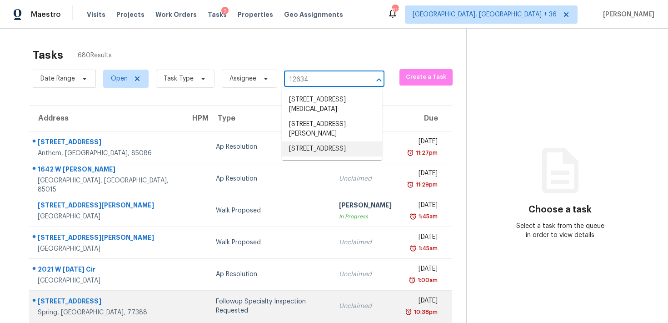
type input "12634"
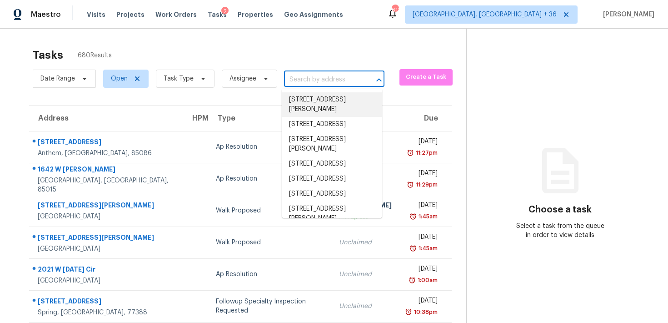
click at [294, 77] on input "text" at bounding box center [321, 80] width 75 height 14
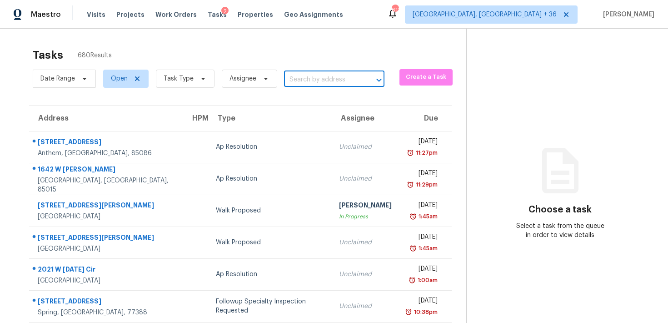
paste input "[STREET_ADDRESS][PERSON_NAME]"
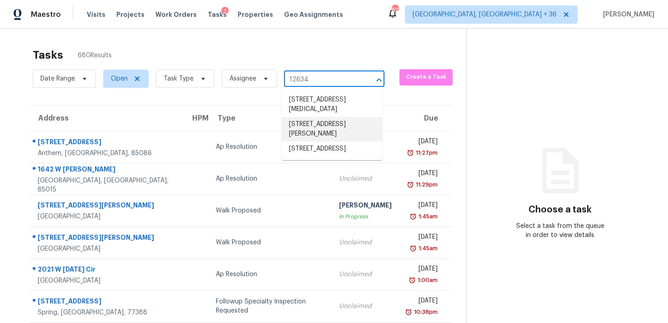
type input "12634"
click at [521, 15] on span "Albuquerque, NM + 36" at bounding box center [485, 14] width 144 height 9
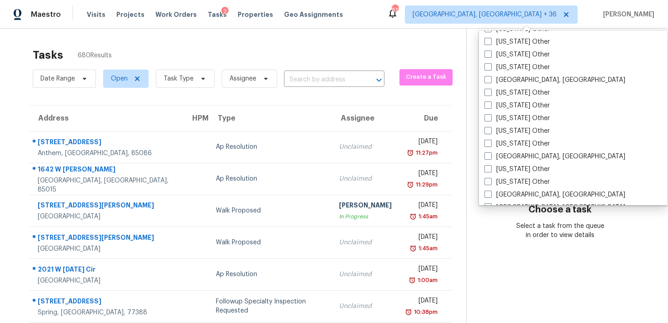
scroll to position [1024, 0]
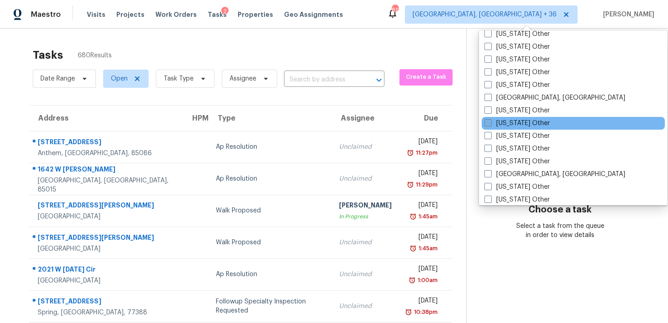
click at [497, 125] on label "North Carolina Other" at bounding box center [516, 123] width 65 height 9
click at [490, 125] on input "North Carolina Other" at bounding box center [487, 122] width 6 height 6
checkbox input "true"
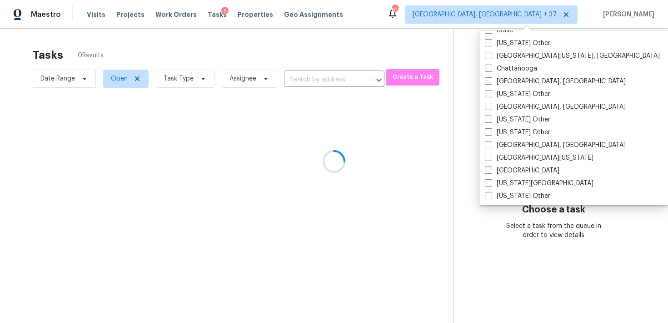
scroll to position [551, 0]
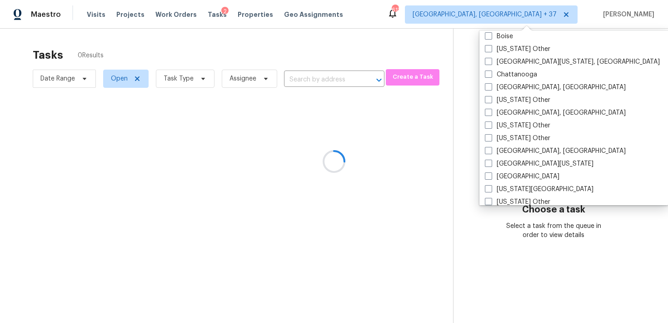
click at [493, 115] on label "Columbus, OH" at bounding box center [555, 112] width 141 height 9
click at [491, 114] on input "Columbus, OH" at bounding box center [488, 111] width 6 height 6
checkbox input "true"
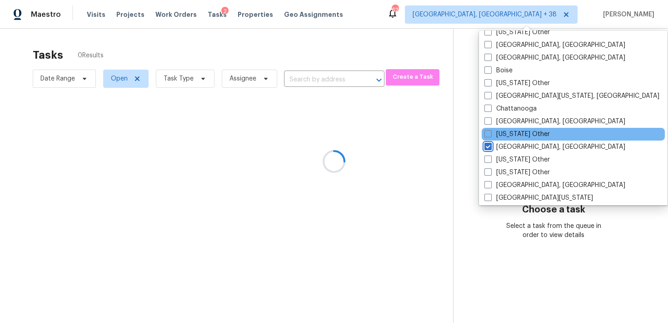
scroll to position [511, 0]
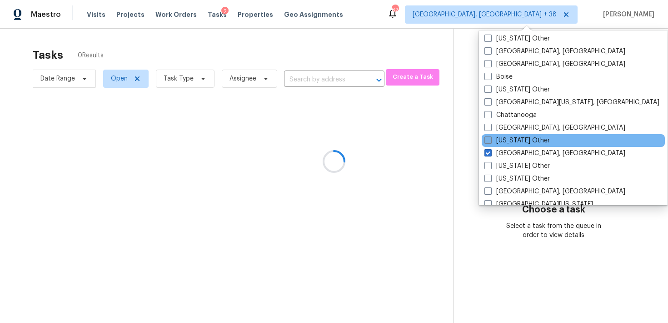
click at [494, 139] on label "Colorado Other" at bounding box center [516, 140] width 65 height 9
click at [490, 139] on input "Colorado Other" at bounding box center [487, 139] width 6 height 6
checkbox input "true"
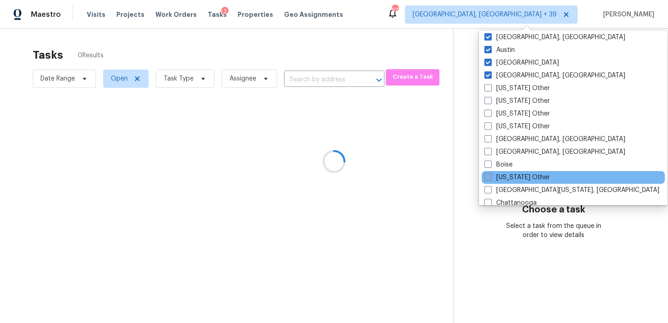
scroll to position [421, 0]
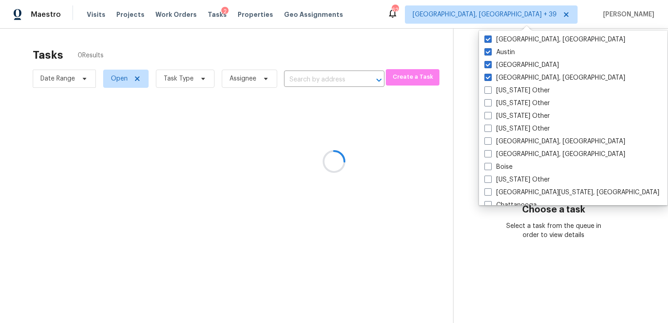
click at [609, 97] on div at bounding box center [334, 161] width 668 height 323
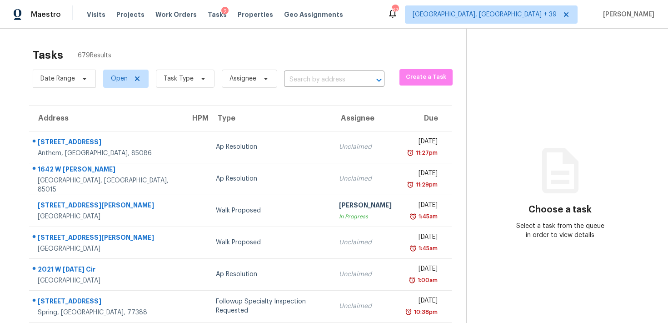
click at [305, 82] on input "text" at bounding box center [321, 80] width 75 height 14
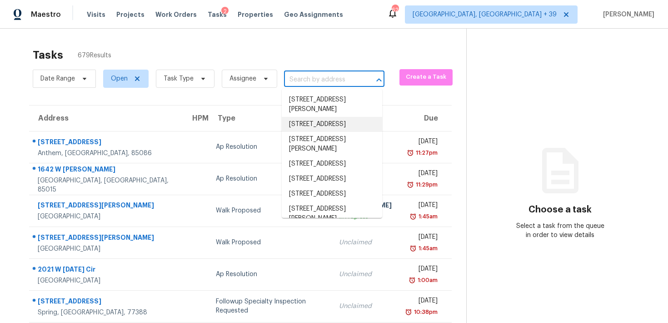
paste input "[STREET_ADDRESS][PERSON_NAME]"
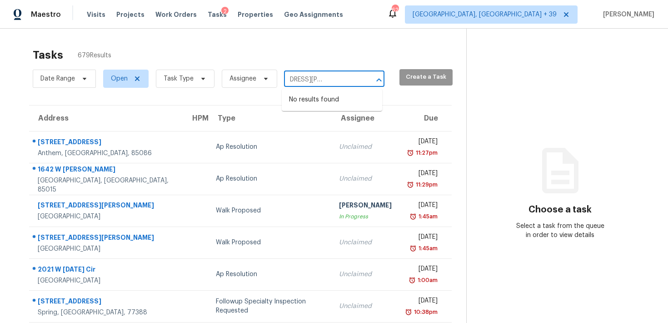
drag, startPoint x: 298, startPoint y: 78, endPoint x: 418, endPoint y: 80, distance: 119.5
click at [414, 80] on div "Date Range Open Task Type Assignee 12634 Delman Ln, Pineville, NC 28134 ​ Creat…" at bounding box center [250, 79] width 434 height 24
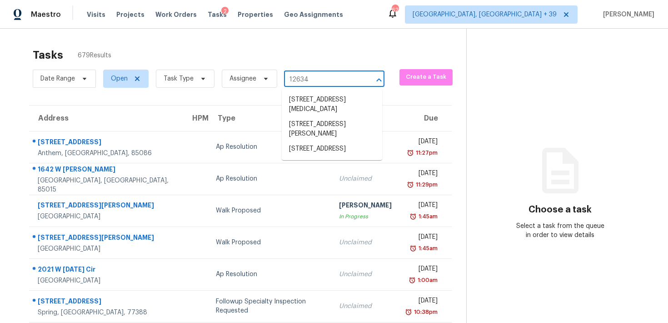
type input "12634"
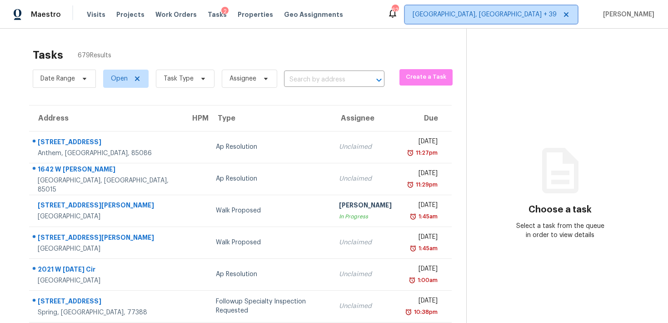
click at [497, 19] on span "Albuquerque, NM + 39" at bounding box center [485, 14] width 144 height 9
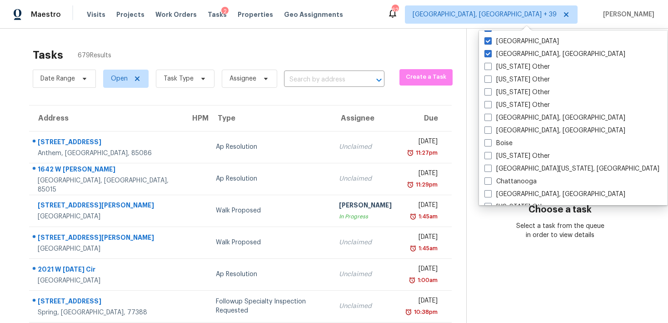
scroll to position [471, 0]
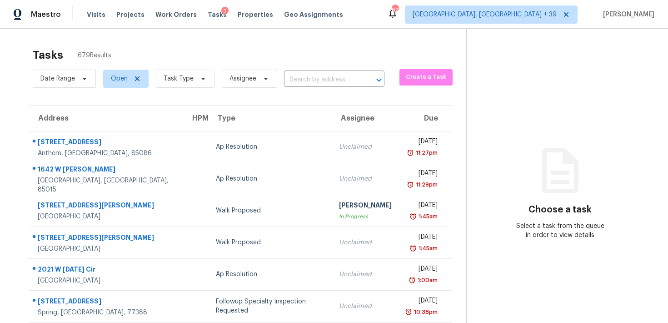
click at [604, 109] on section "Choose a task Select a task from the queue in order to view details" at bounding box center [559, 251] width 187 height 445
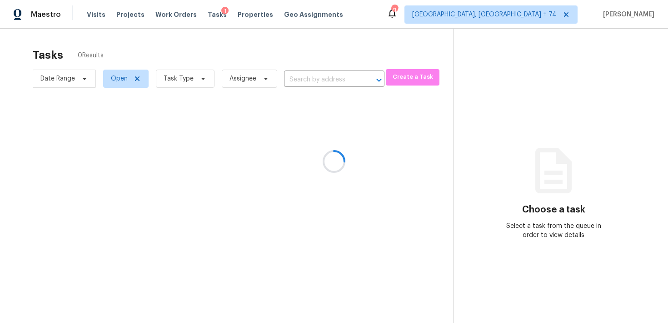
click at [304, 75] on div at bounding box center [334, 161] width 668 height 323
click at [289, 77] on div at bounding box center [334, 161] width 668 height 323
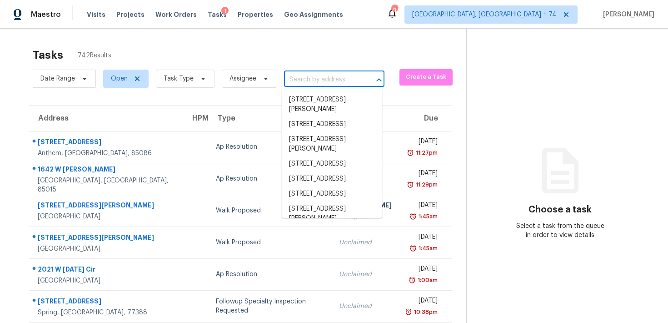
click at [293, 80] on input "text" at bounding box center [321, 80] width 75 height 14
paste input "[STREET_ADDRESS][PERSON_NAME]"
type input "[STREET_ADDRESS][PERSON_NAME]"
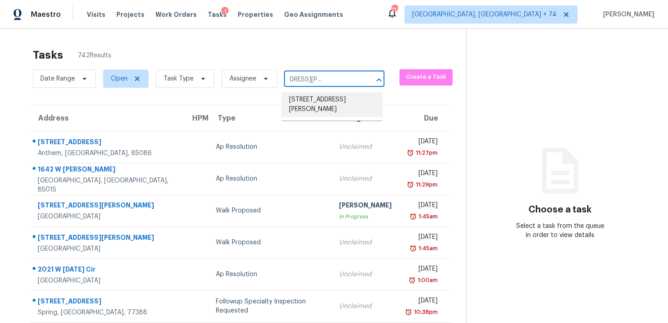
click at [302, 101] on li "[STREET_ADDRESS][PERSON_NAME]" at bounding box center [332, 104] width 100 height 25
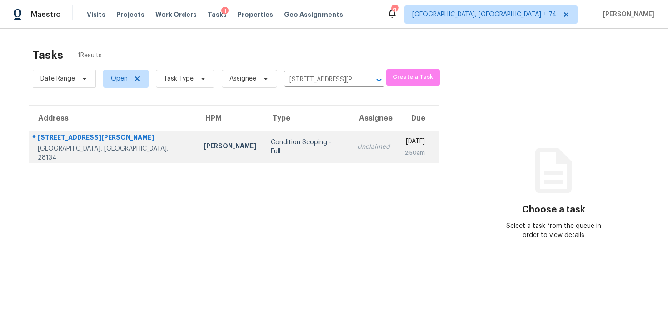
click at [350, 140] on td "Unclaimed" at bounding box center [373, 147] width 47 height 32
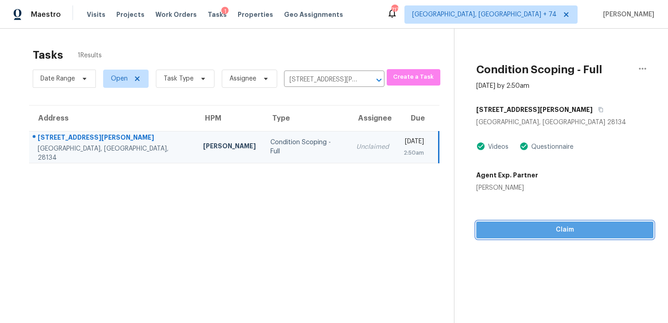
click at [521, 231] on span "Claim" at bounding box center [565, 229] width 163 height 11
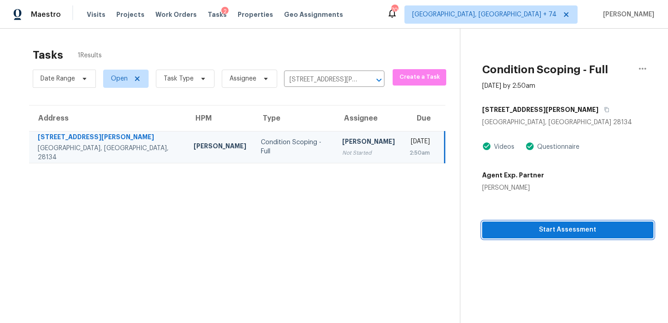
click at [528, 233] on span "Start Assessment" at bounding box center [567, 229] width 157 height 11
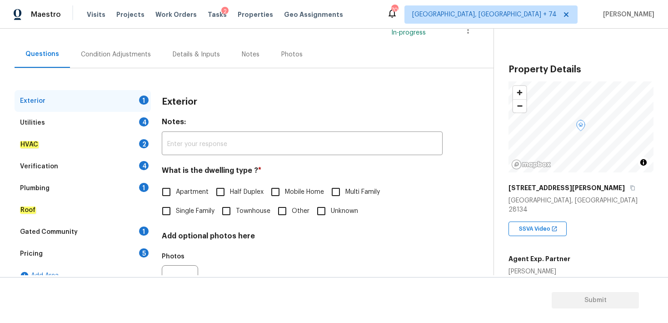
scroll to position [106, 0]
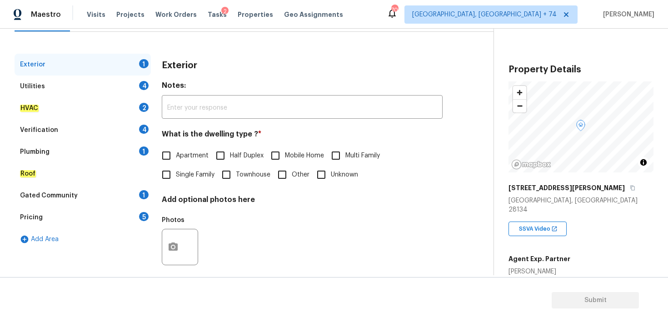
click at [170, 174] on input "Single Family" at bounding box center [166, 174] width 19 height 19
checkbox input "true"
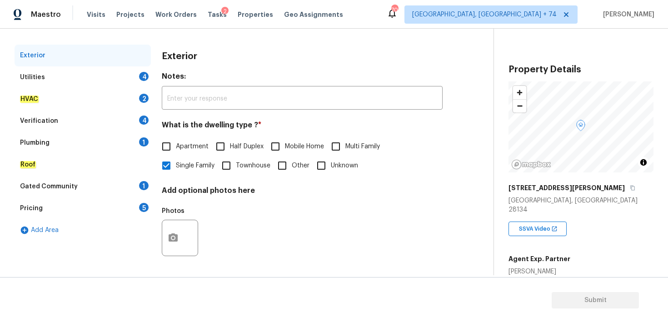
click at [34, 80] on div "Utilities" at bounding box center [32, 77] width 25 height 9
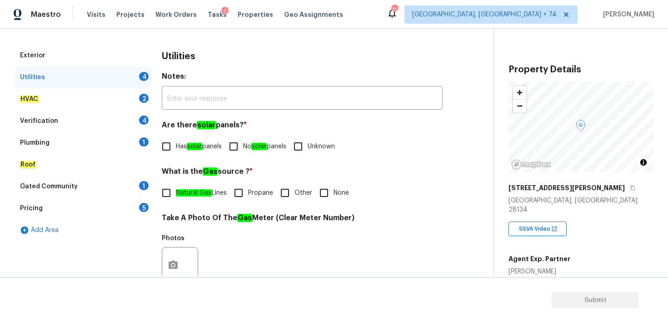
scroll to position [125, 0]
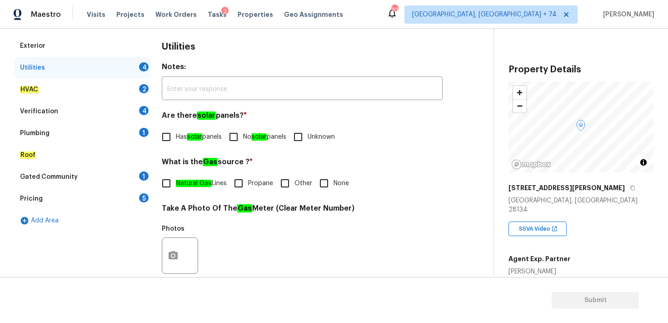
click at [145, 43] on div "Exterior" at bounding box center [83, 46] width 136 height 22
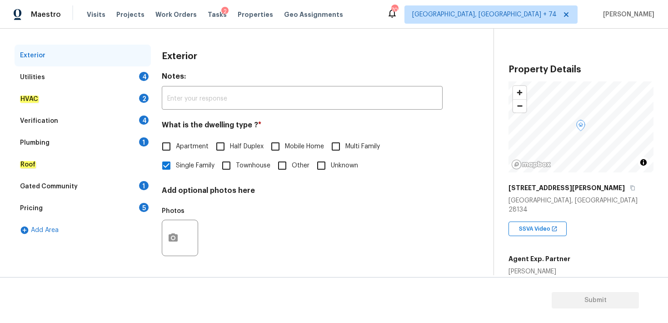
scroll to position [115, 0]
click at [30, 78] on div "Utilities" at bounding box center [32, 77] width 25 height 9
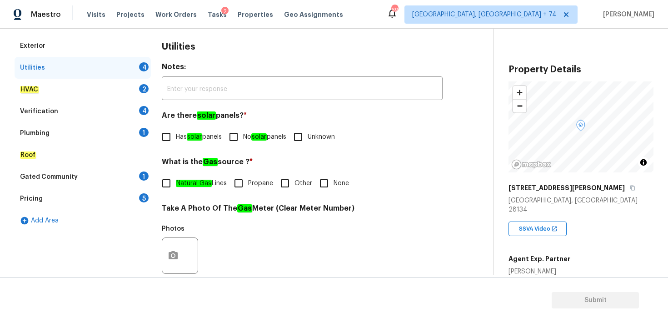
scroll to position [125, 0]
click at [243, 138] on input "No solar panels" at bounding box center [233, 136] width 19 height 19
checkbox input "true"
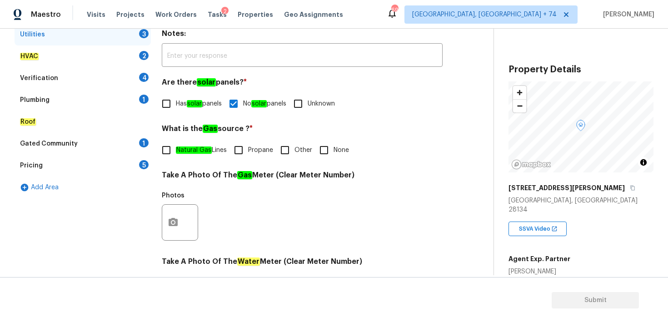
scroll to position [169, 0]
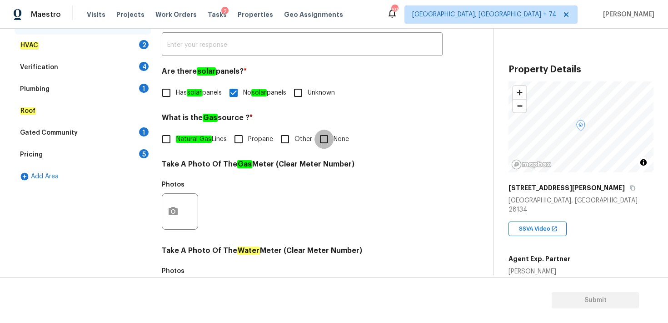
click at [321, 139] on input "None" at bounding box center [324, 139] width 19 height 19
checkbox input "true"
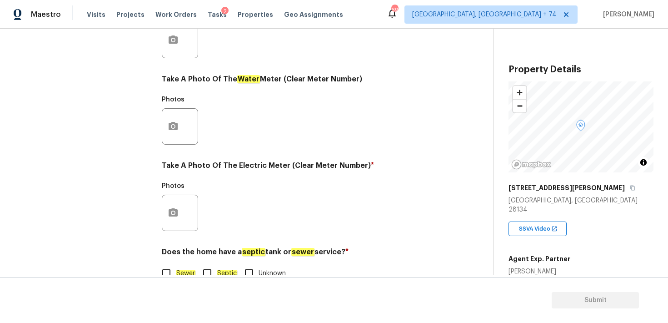
scroll to position [361, 0]
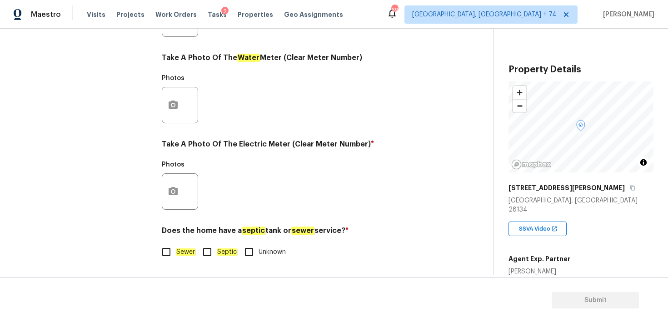
click at [170, 252] on input "Sewer" at bounding box center [166, 251] width 19 height 19
checkbox input "true"
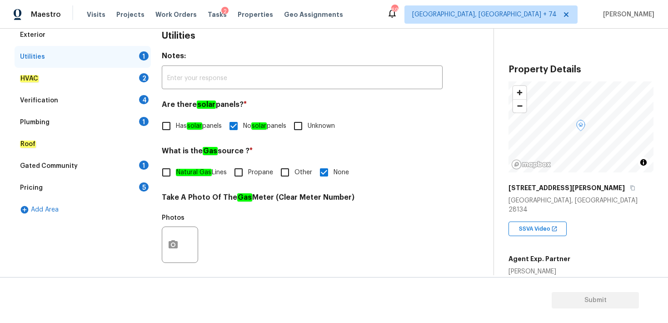
scroll to position [135, 0]
click at [34, 79] on em "HVAC" at bounding box center [29, 78] width 19 height 7
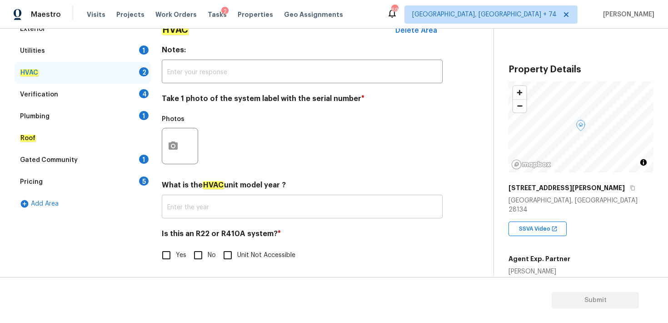
scroll to position [145, 0]
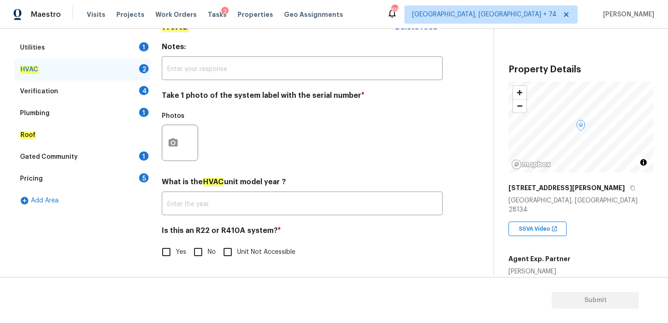
click at [185, 193] on div "What is the HVAC unit model year ? ​" at bounding box center [302, 196] width 281 height 38
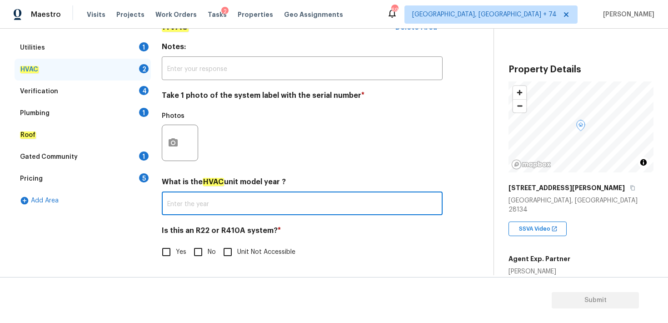
click at [177, 202] on input "text" at bounding box center [302, 204] width 281 height 21
paste input "2019"
type input "2019"
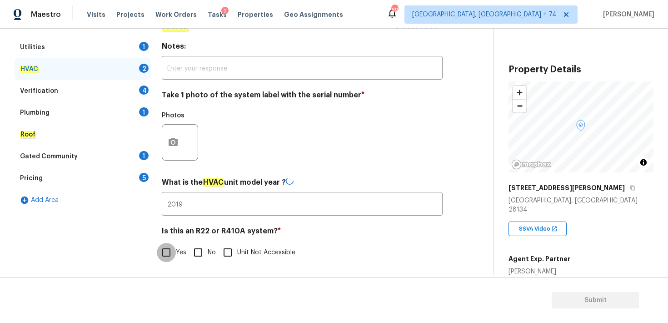
click at [169, 251] on input "Yes" at bounding box center [166, 252] width 19 height 19
checkbox input "true"
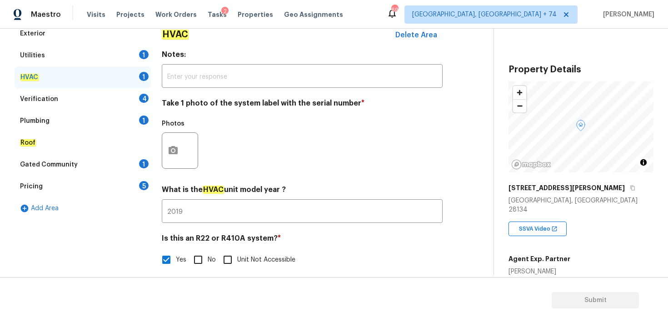
scroll to position [145, 0]
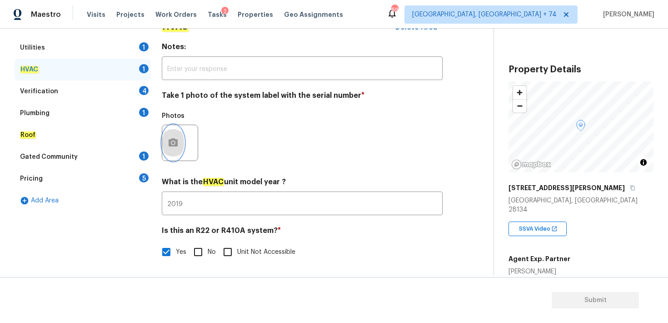
click at [175, 140] on icon "button" at bounding box center [173, 142] width 9 height 8
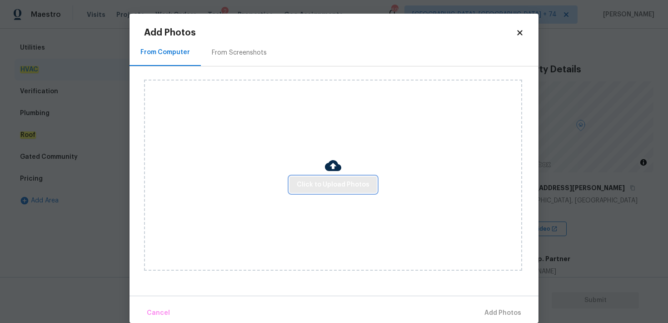
click at [321, 180] on span "Click to Upload Photos" at bounding box center [333, 184] width 73 height 11
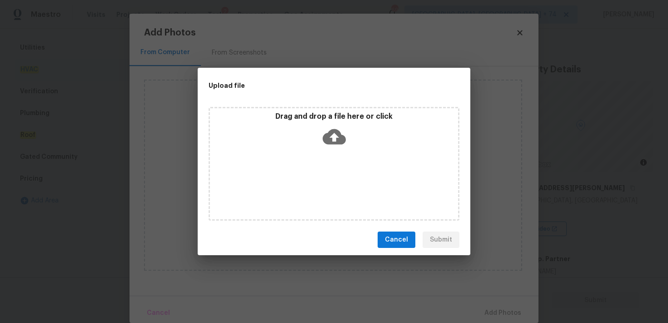
click at [335, 135] on icon at bounding box center [334, 136] width 23 height 23
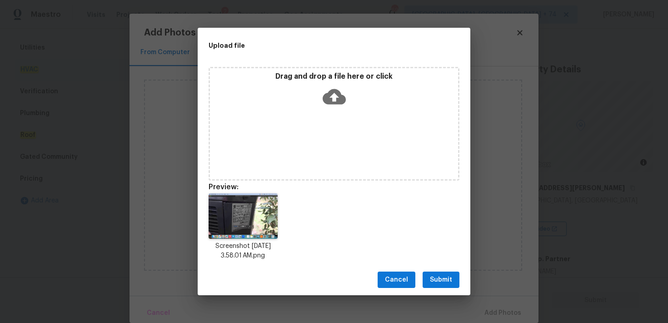
click at [439, 280] on span "Submit" at bounding box center [441, 279] width 22 height 11
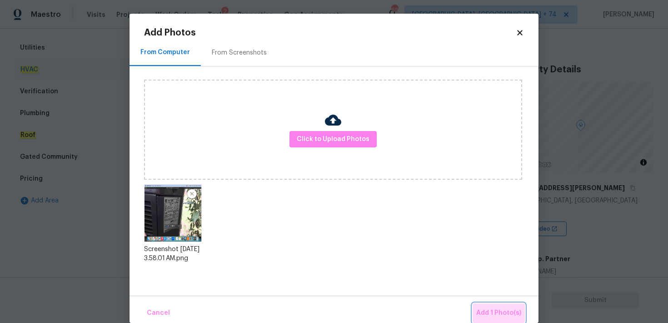
click at [501, 309] on span "Add 1 Photo(s)" at bounding box center [498, 312] width 45 height 11
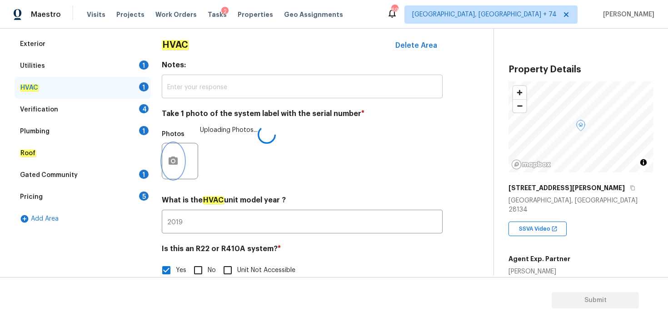
scroll to position [145, 0]
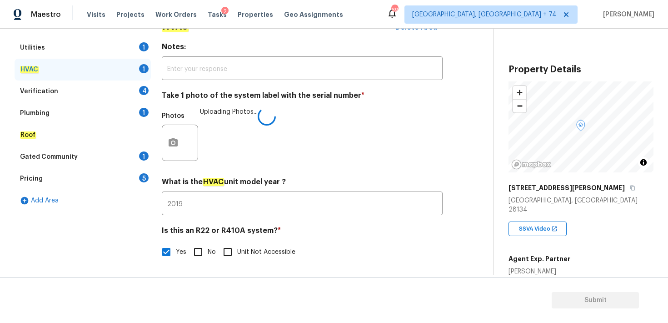
click at [30, 85] on div "Verification 4" at bounding box center [83, 91] width 136 height 22
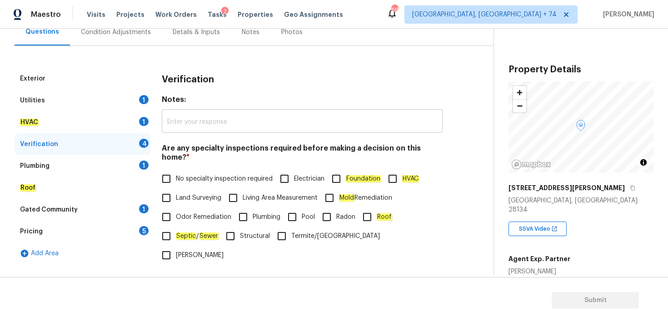
scroll to position [97, 0]
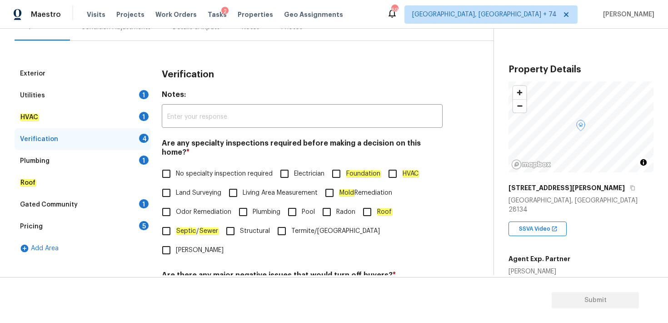
click at [170, 165] on input "No specialty inspection required" at bounding box center [166, 173] width 19 height 19
checkbox input "true"
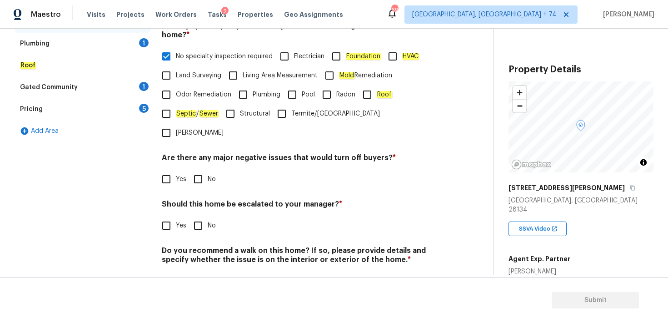
scroll to position [215, 0]
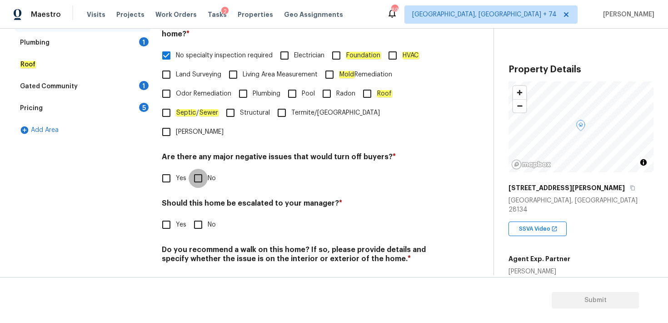
click at [196, 169] on input "No" at bounding box center [198, 178] width 19 height 19
checkbox input "true"
click at [196, 215] on input "No" at bounding box center [198, 224] width 19 height 19
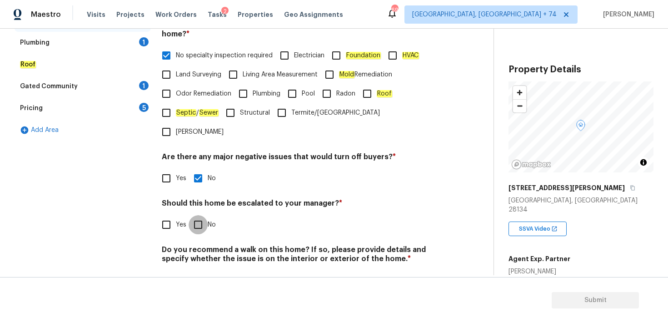
checkbox input "true"
click at [198, 270] on input "No" at bounding box center [198, 279] width 19 height 19
checkbox input "true"
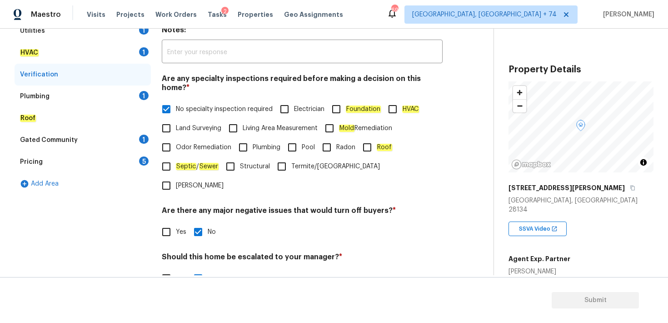
click at [36, 95] on div "Plumbing" at bounding box center [35, 96] width 30 height 9
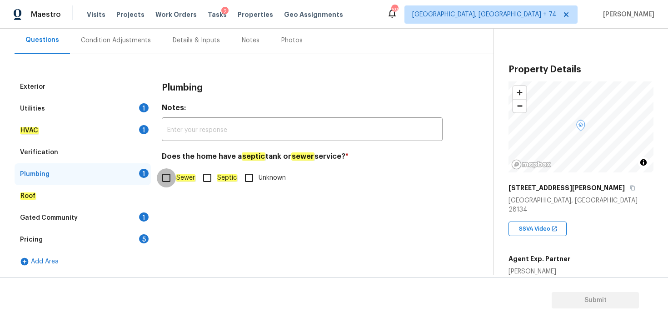
click at [166, 179] on input "Sewer" at bounding box center [166, 177] width 19 height 19
checkbox input "true"
click at [30, 193] on em "Roof" at bounding box center [28, 195] width 16 height 7
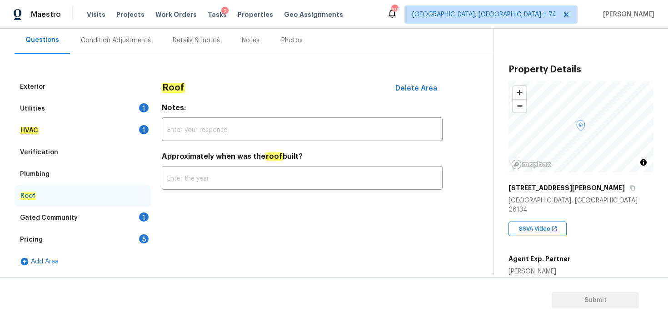
click at [59, 217] on div "Gated Community" at bounding box center [49, 217] width 58 height 9
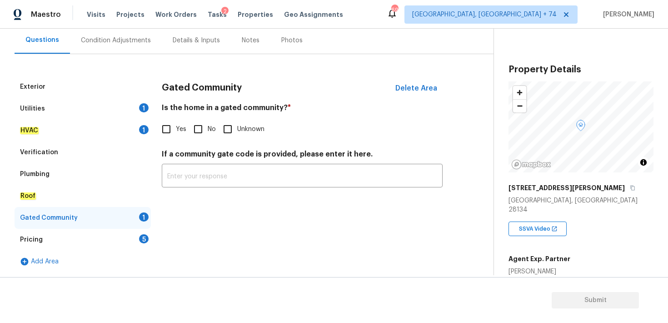
click at [198, 127] on input "No" at bounding box center [198, 129] width 19 height 19
checkbox input "true"
click at [28, 240] on div "Pricing" at bounding box center [31, 239] width 23 height 9
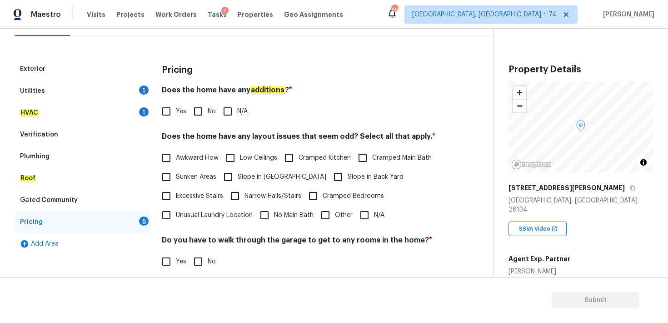
scroll to position [113, 0]
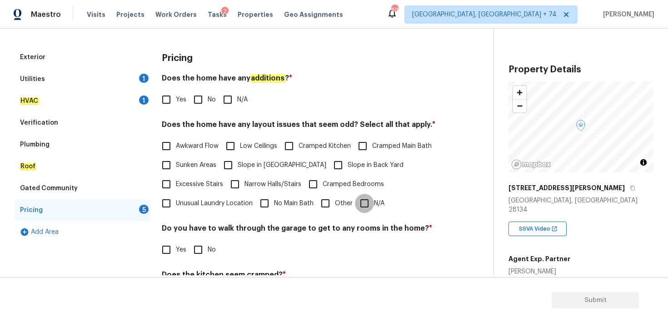
click at [368, 203] on input "N/A" at bounding box center [364, 203] width 19 height 19
checkbox input "true"
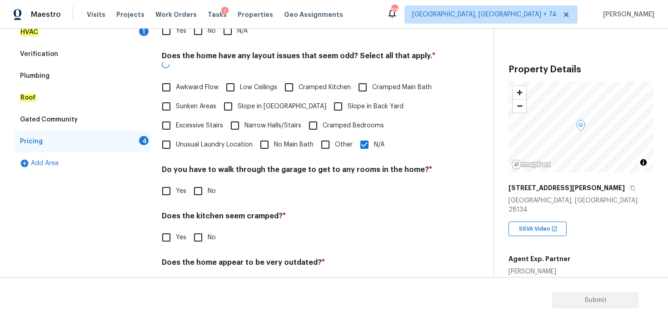
scroll to position [195, 0]
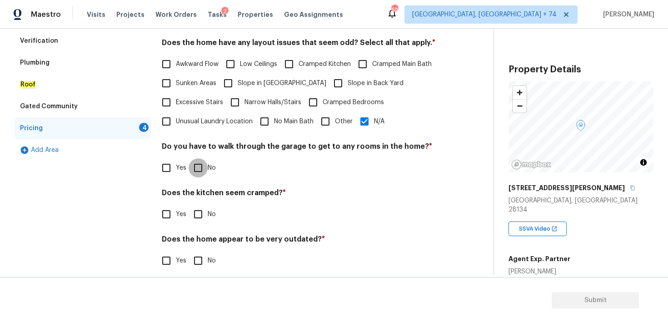
click at [197, 168] on input "No" at bounding box center [198, 167] width 19 height 19
checkbox input "true"
click at [200, 214] on input "No" at bounding box center [198, 214] width 19 height 19
checkbox input "true"
click at [199, 262] on input "No" at bounding box center [198, 260] width 19 height 19
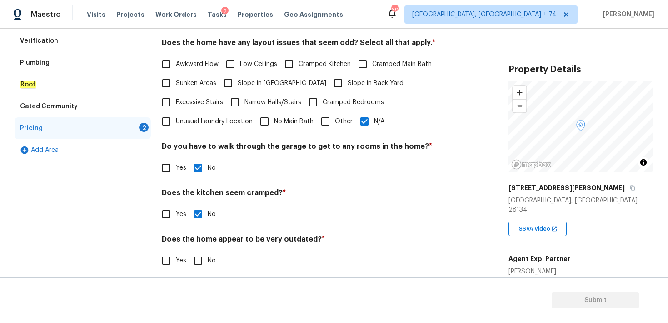
checkbox input "true"
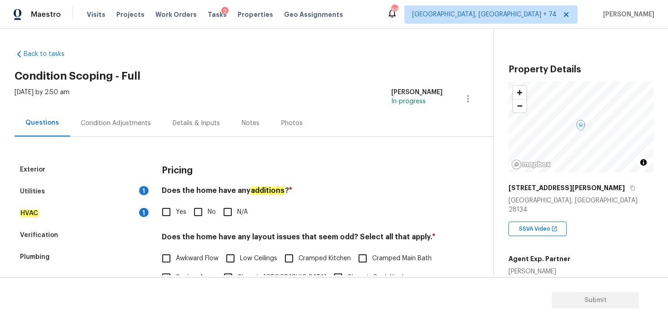
scroll to position [0, 0]
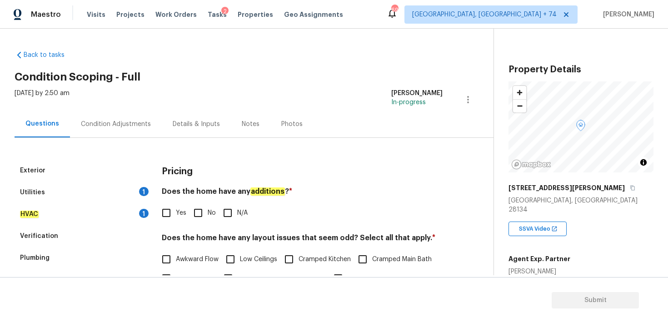
click at [126, 131] on div "Condition Adjustments" at bounding box center [116, 123] width 92 height 27
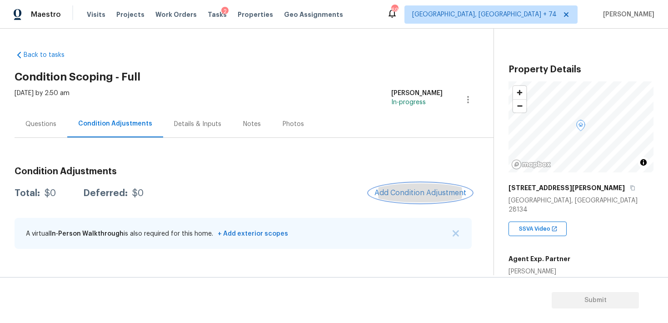
click at [413, 191] on span "Add Condition Adjustment" at bounding box center [421, 193] width 92 height 8
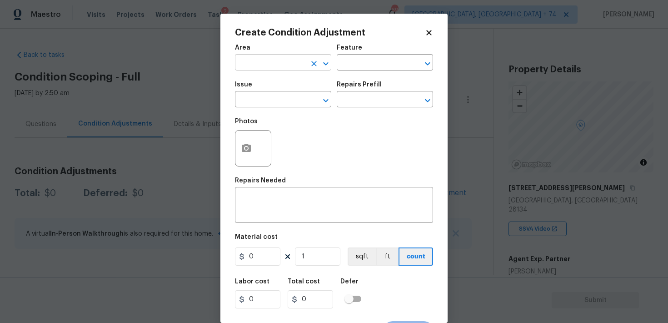
click at [285, 61] on input "text" at bounding box center [270, 63] width 71 height 14
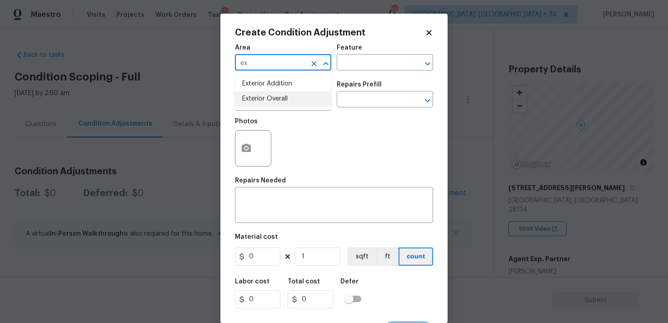
click at [266, 100] on li "Exterior Overall" at bounding box center [283, 98] width 96 height 15
type input "Exterior Overall"
click at [387, 49] on div "Feature" at bounding box center [385, 51] width 96 height 12
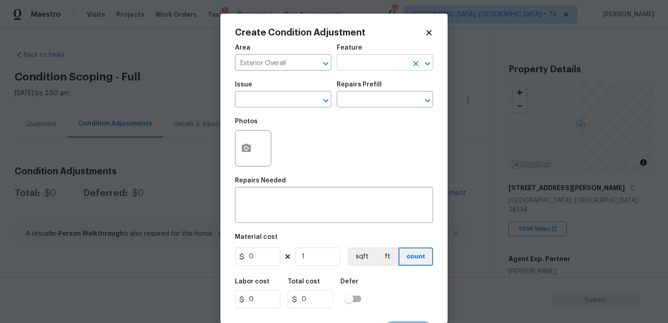
click at [365, 60] on input "text" at bounding box center [372, 63] width 71 height 14
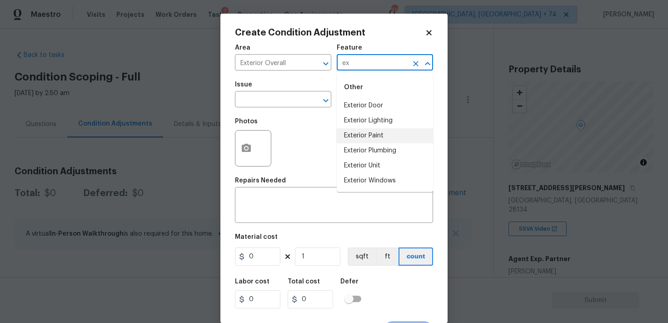
type input "ex"
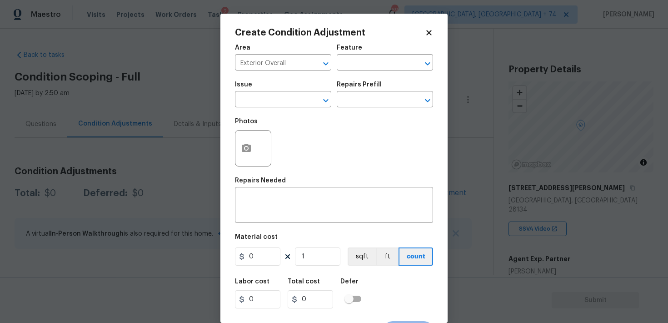
click at [309, 110] on span "Issue ​" at bounding box center [283, 94] width 96 height 37
click at [275, 99] on input "text" at bounding box center [270, 100] width 71 height 14
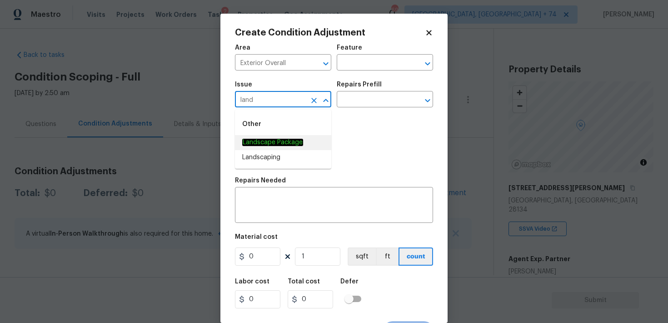
click at [277, 146] on span "Landscape Package" at bounding box center [272, 143] width 61 height 10
type input "Landscape Package"
click at [359, 102] on input "text" at bounding box center [372, 100] width 71 height 14
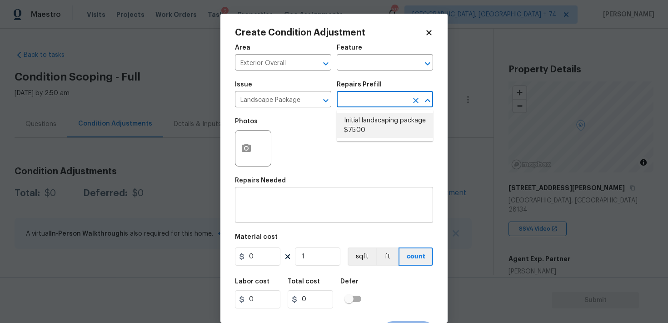
click at [253, 200] on textarea at bounding box center [333, 205] width 187 height 19
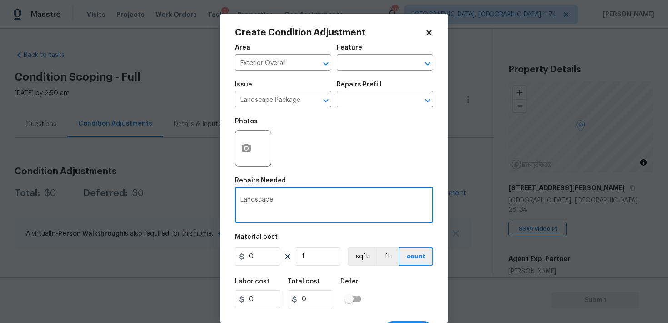
type textarea "Landscape"
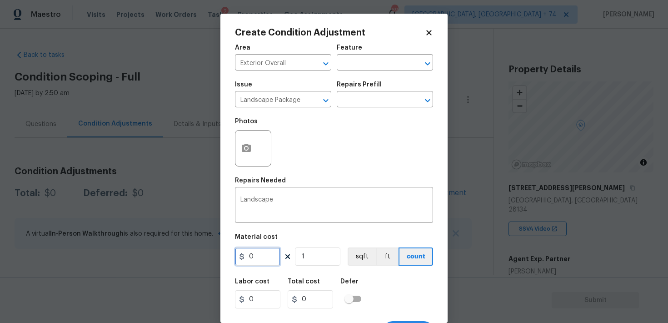
click at [255, 258] on input "0" at bounding box center [257, 256] width 45 height 18
type input "300"
click at [243, 146] on icon "button" at bounding box center [246, 148] width 9 height 8
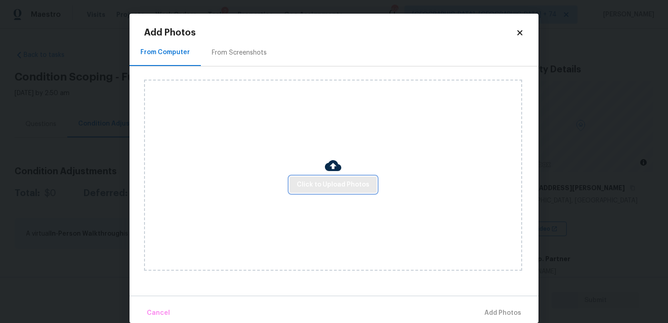
click at [318, 183] on span "Click to Upload Photos" at bounding box center [333, 184] width 73 height 11
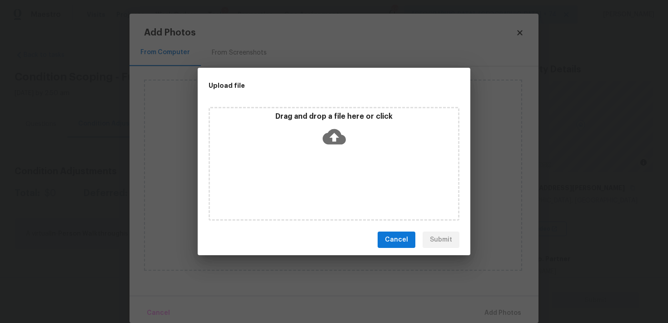
click at [331, 144] on icon at bounding box center [334, 136] width 23 height 15
